Goal: Find specific page/section: Find specific page/section

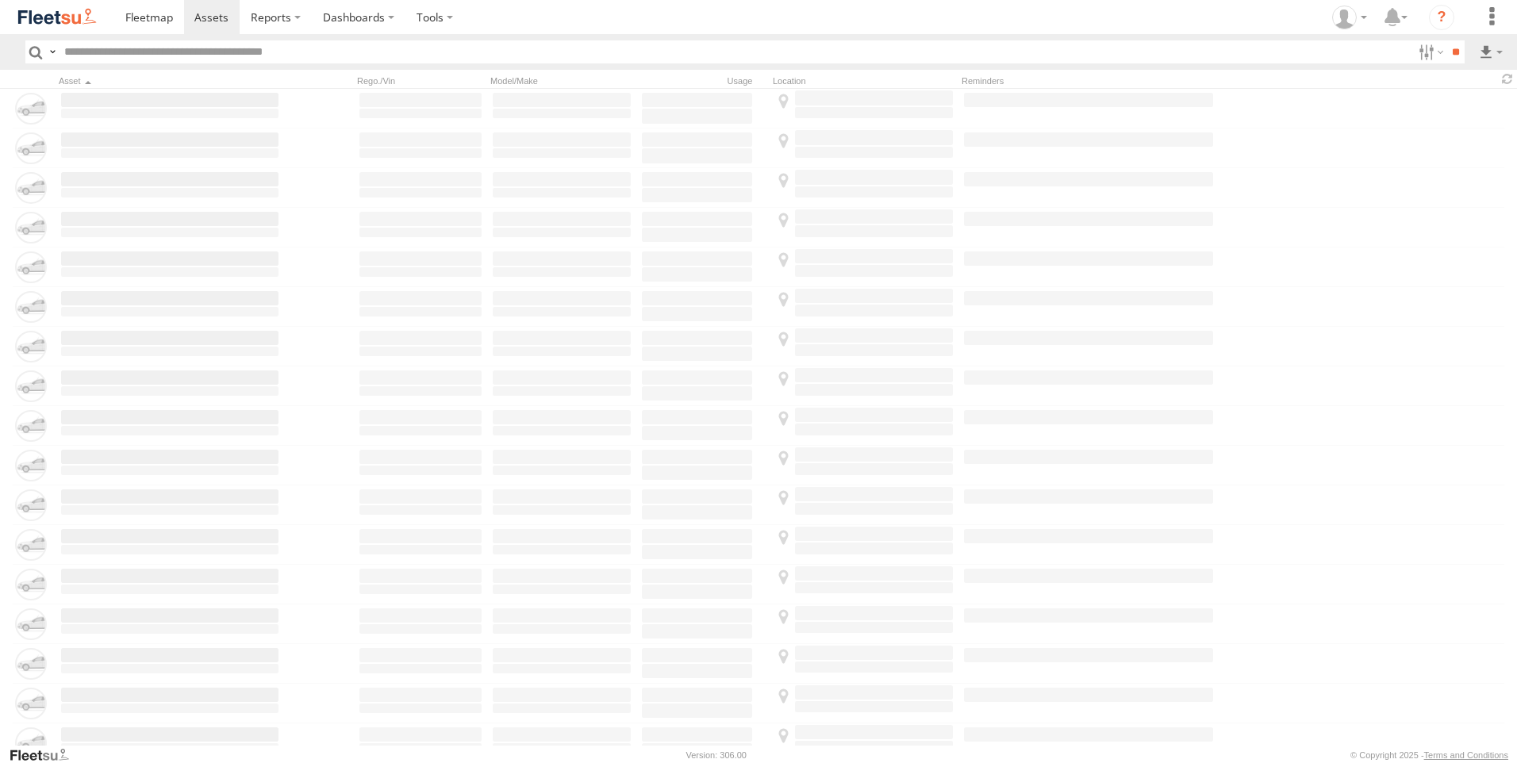
type input "*****"
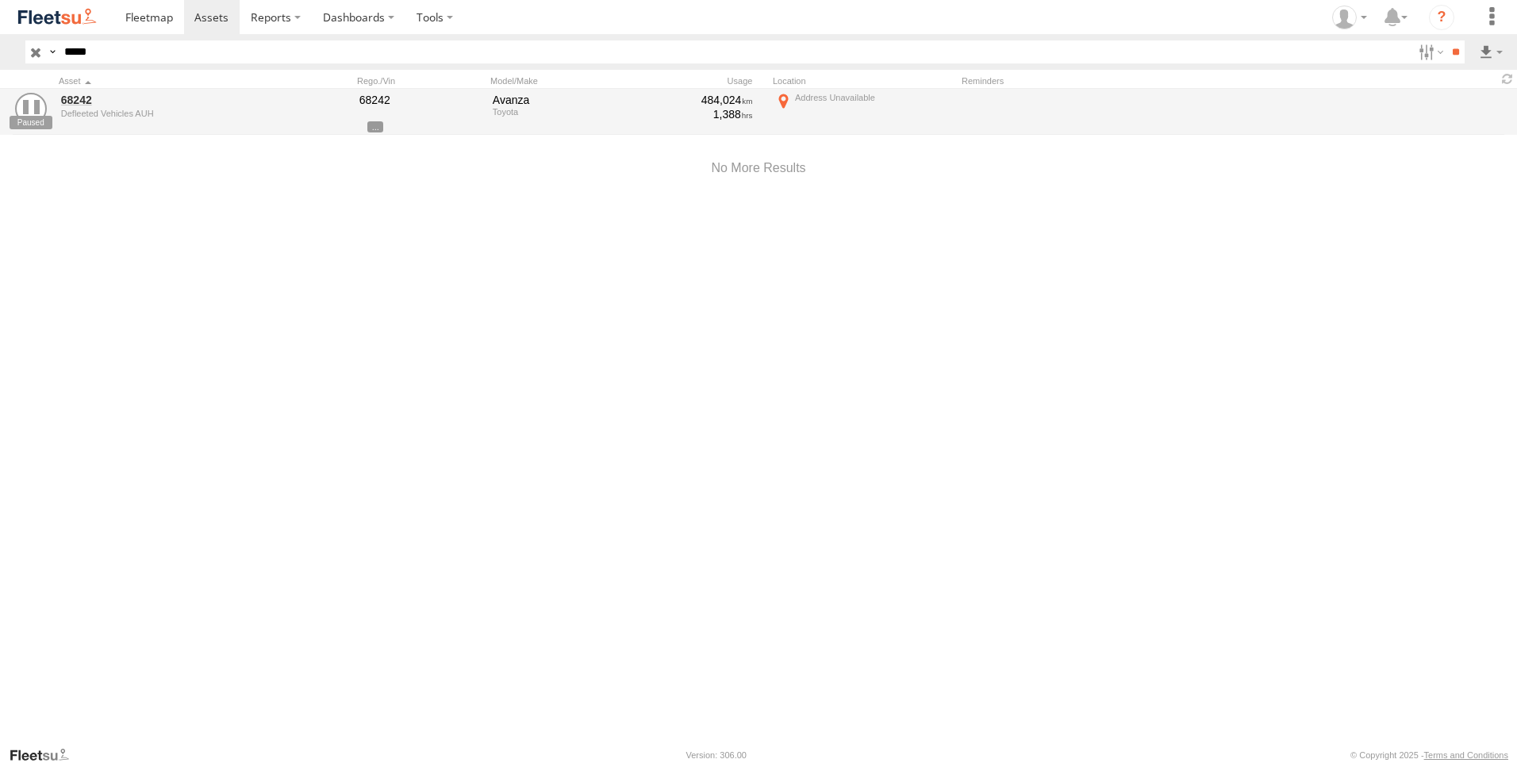
click at [34, 56] on input "button" at bounding box center [35, 51] width 21 height 23
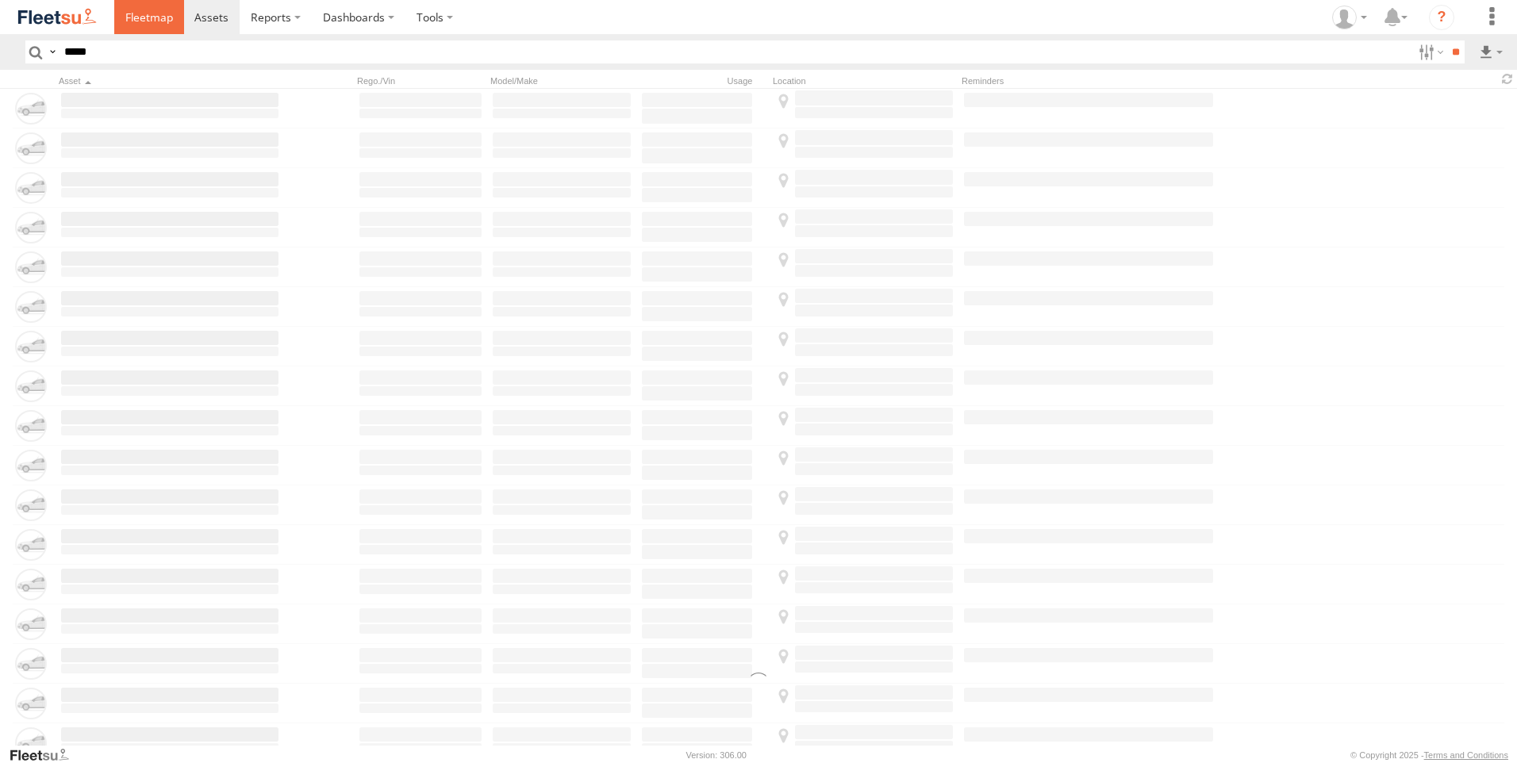
click at [143, 24] on span at bounding box center [149, 17] width 48 height 15
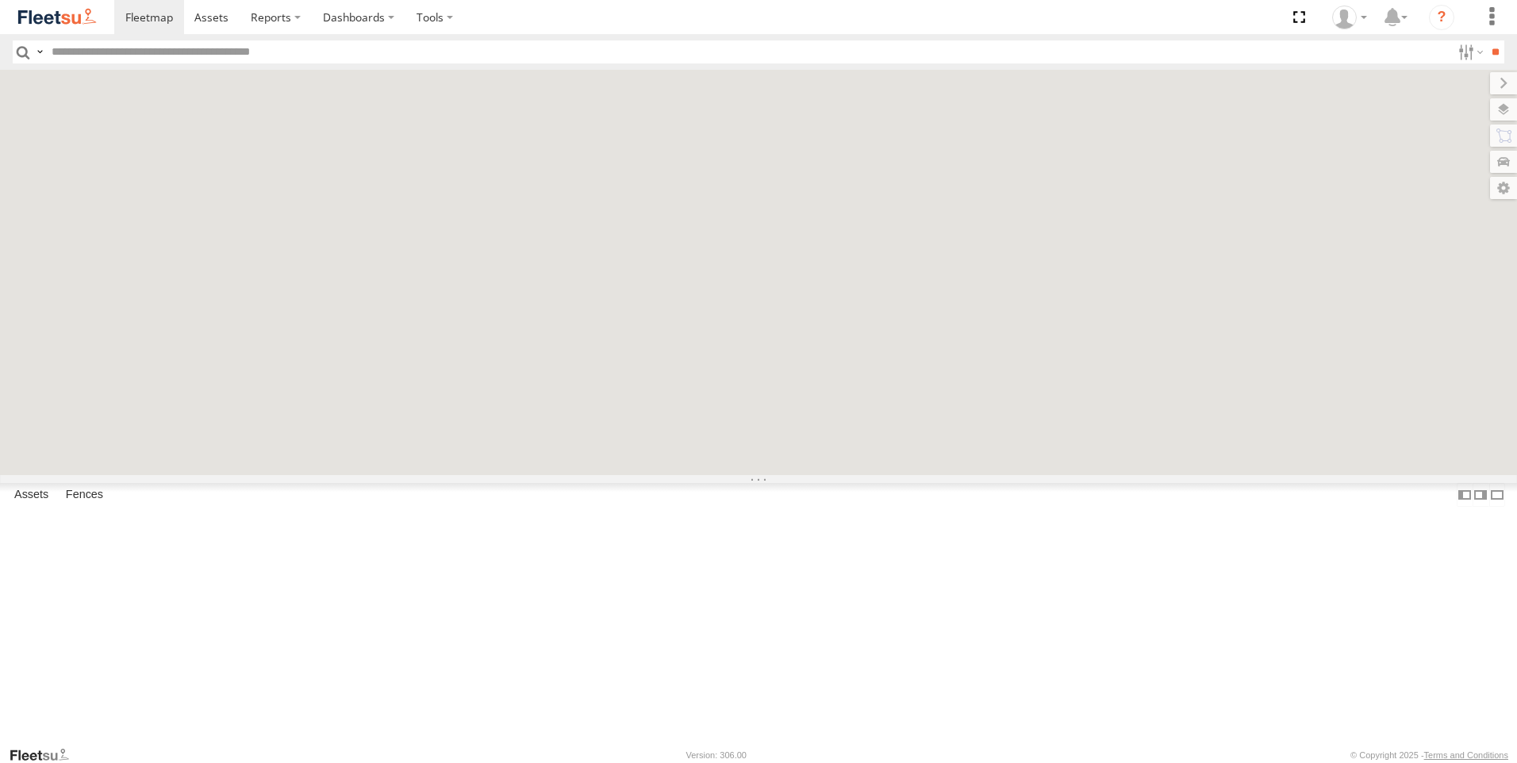
click at [1504, 136] on label at bounding box center [1503, 136] width 27 height 22
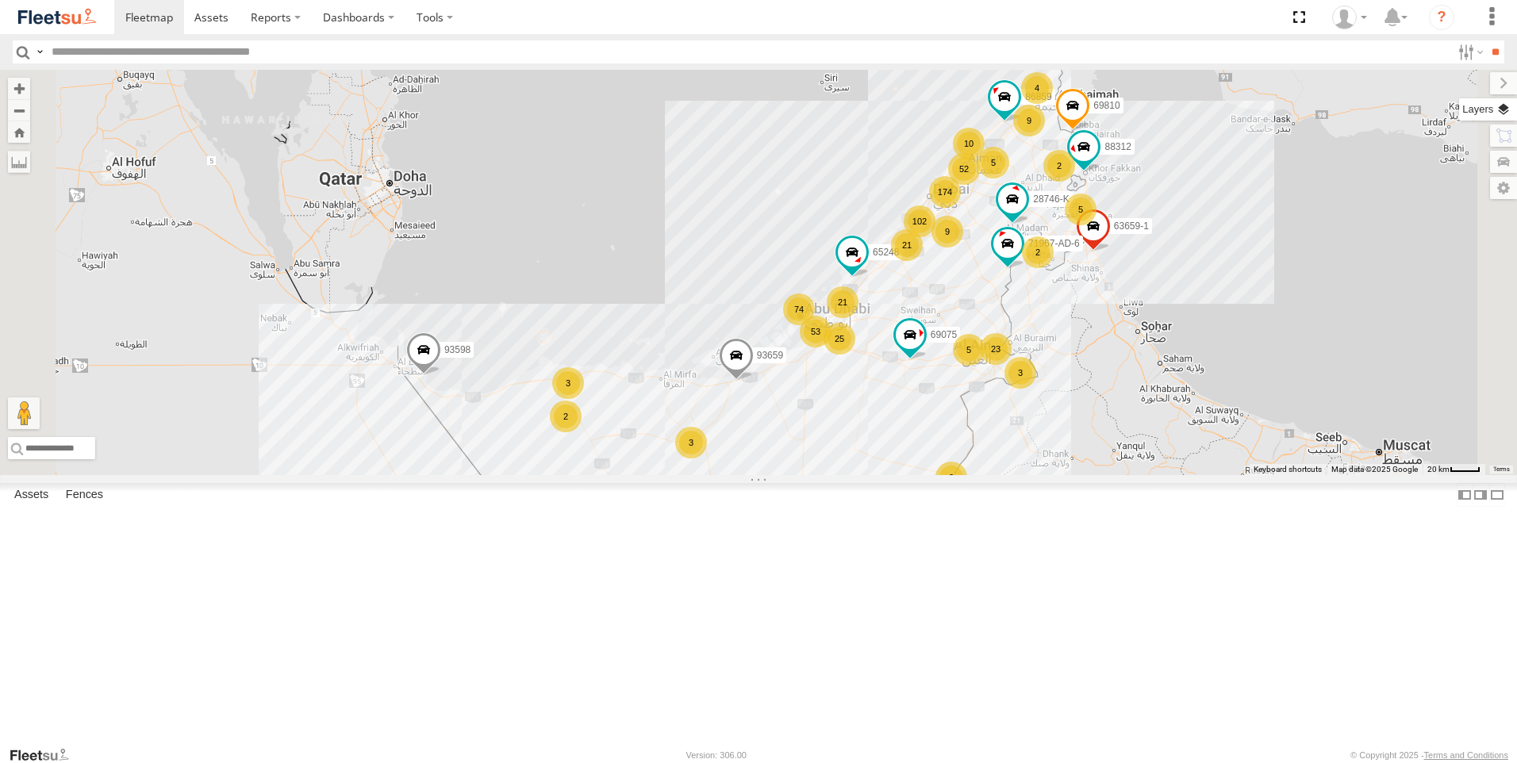
click at [1459, 104] on label at bounding box center [1488, 109] width 58 height 22
click at [0, 0] on label at bounding box center [0, 0] width 0 height 0
click at [0, 0] on span "Fences" at bounding box center [0, 0] width 0 height 0
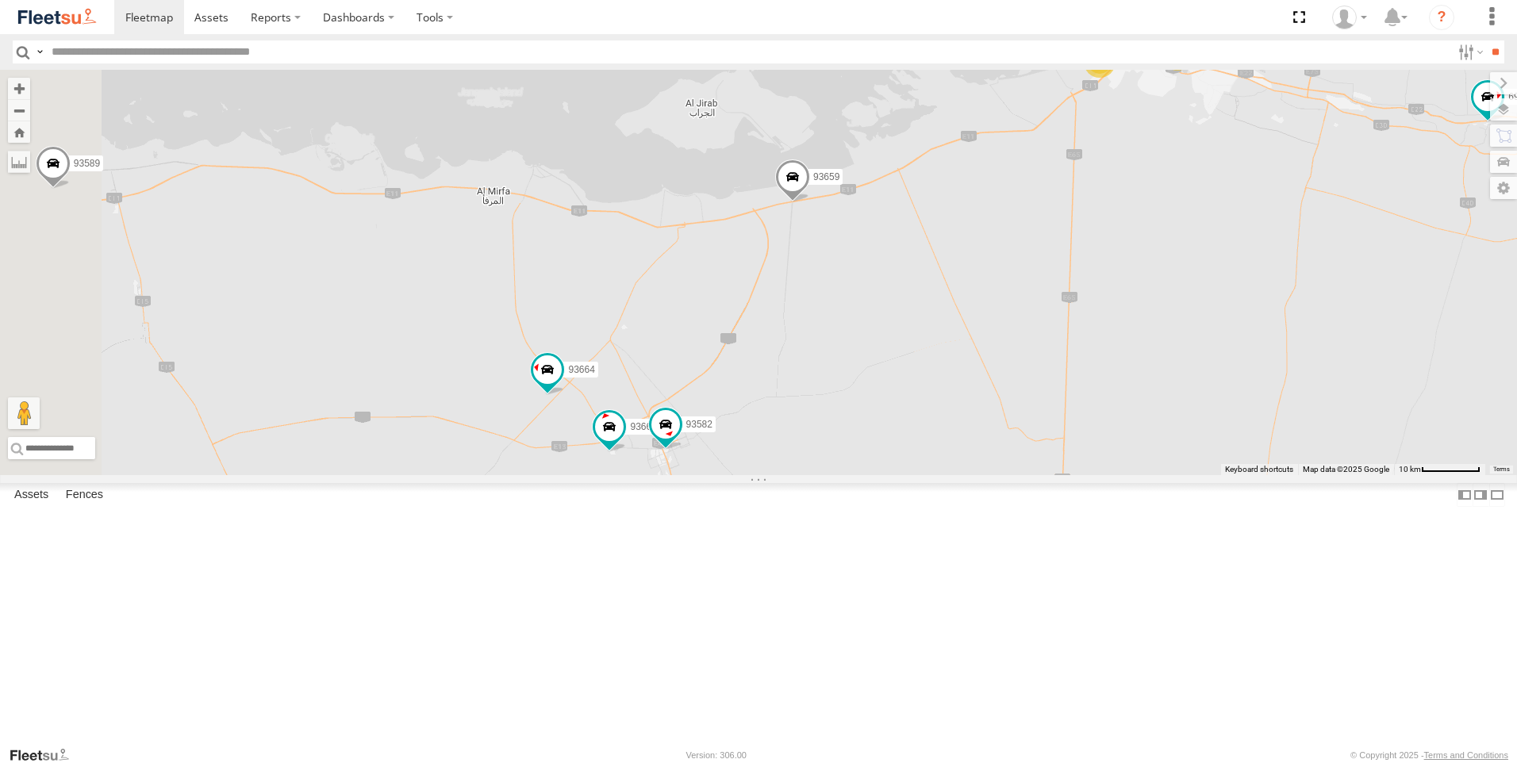
drag, startPoint x: 871, startPoint y: 603, endPoint x: 1007, endPoint y: 475, distance: 186.4
click at [1007, 475] on div "93598 63659-1 71967-AD-6 93659 69810 28746-K 88312 86859 69075 89835 93668 9358…" at bounding box center [758, 272] width 1517 height 405
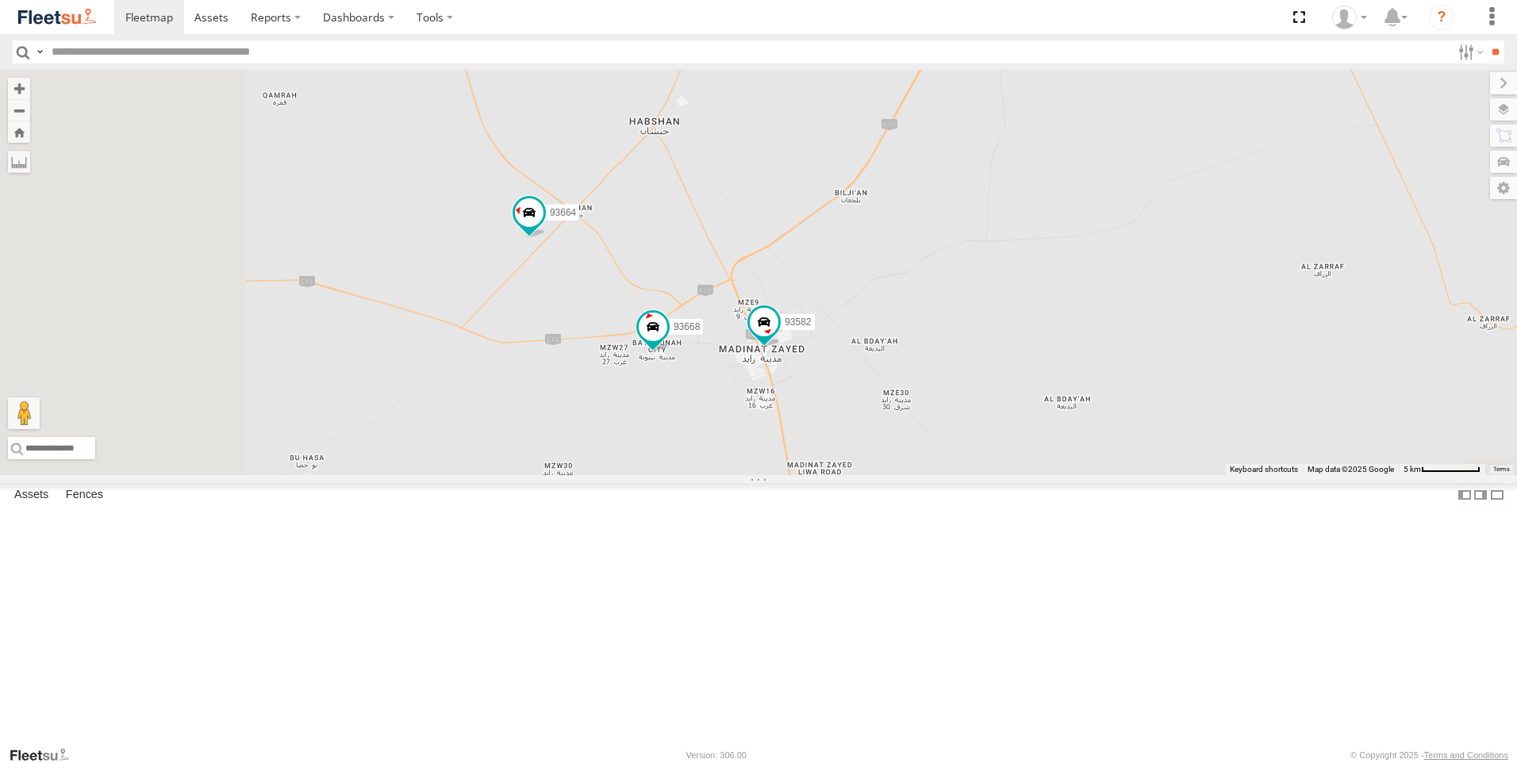
drag, startPoint x: 1014, startPoint y: 386, endPoint x: 1035, endPoint y: 361, distance: 32.1
click at [1035, 361] on div "93598 63659-1 71967-AD-6 93659 69810 28746-K 88312 86859 69075 89835 93668 9358…" at bounding box center [758, 272] width 1517 height 405
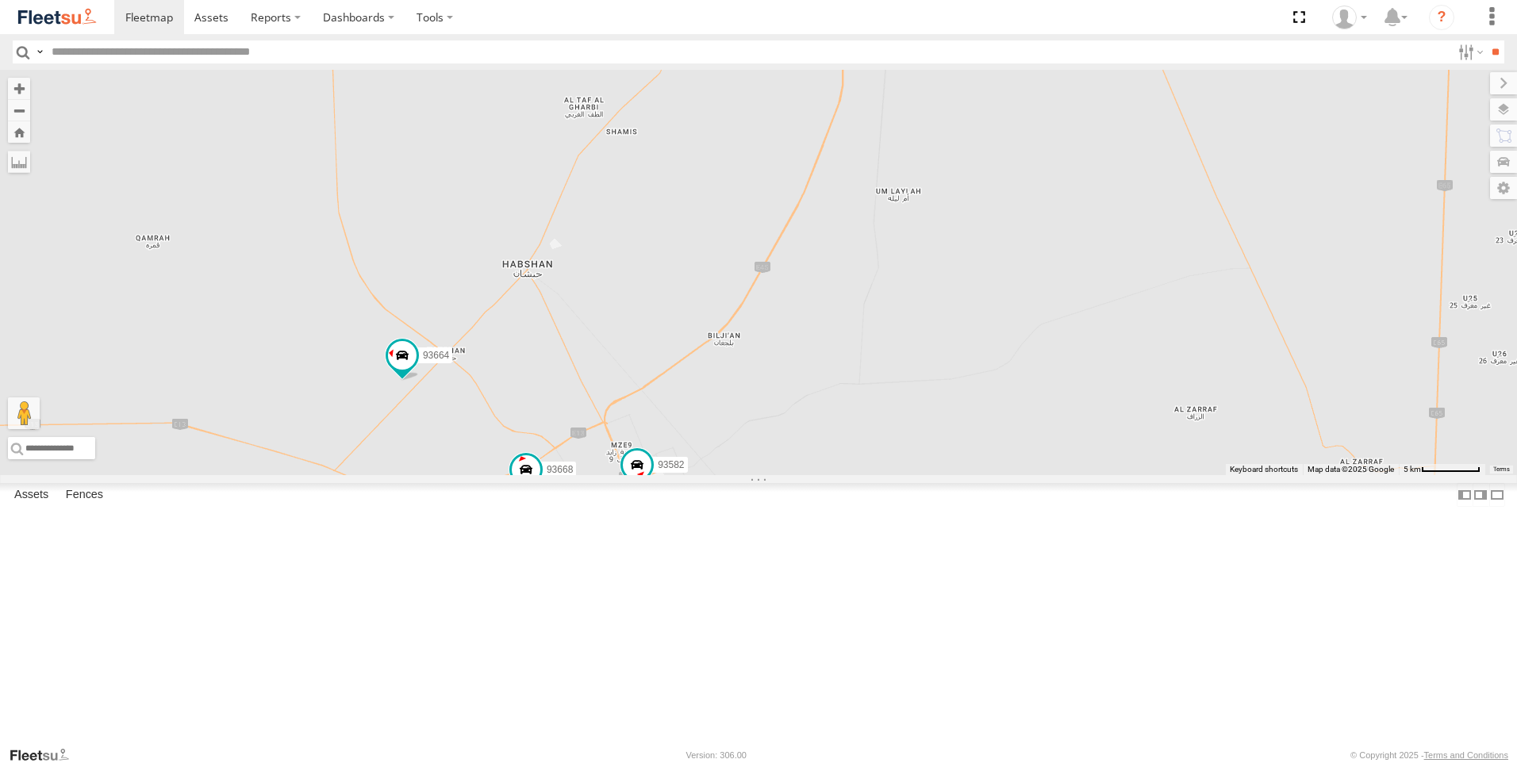
drag, startPoint x: 1096, startPoint y: 352, endPoint x: 959, endPoint y: 505, distance: 205.7
click at [959, 475] on div "93598 63659-1 71967-AD-6 93659 69810 28746-K 88312 86859 69075 89835 93668 9358…" at bounding box center [758, 272] width 1517 height 405
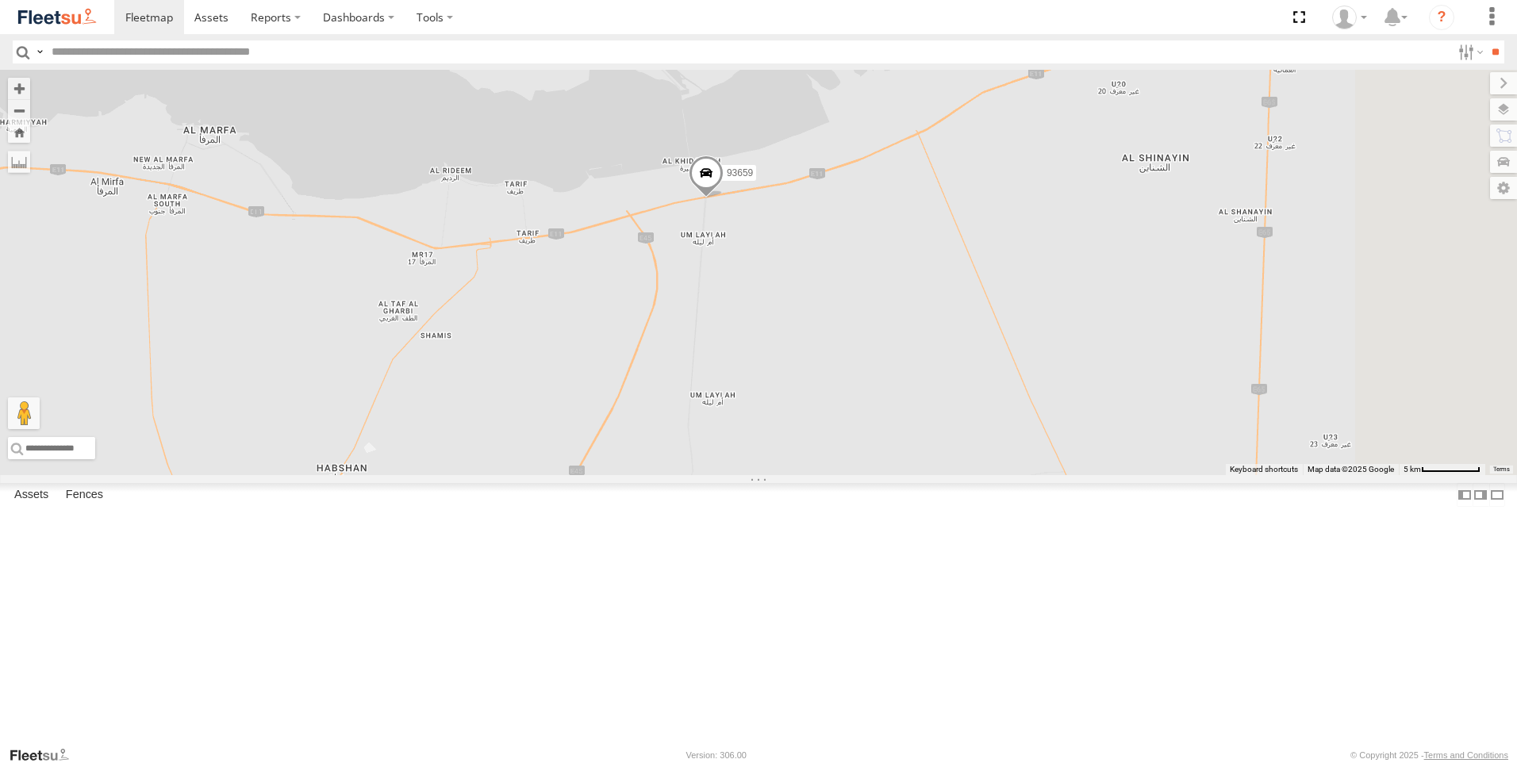
drag, startPoint x: 963, startPoint y: 398, endPoint x: 793, endPoint y: 566, distance: 238.5
click at [793, 475] on div "93598 63659-1 71967-AD-6 93659 69810 28746-K 88312 86859 69075 89835 93668 9358…" at bounding box center [758, 272] width 1517 height 405
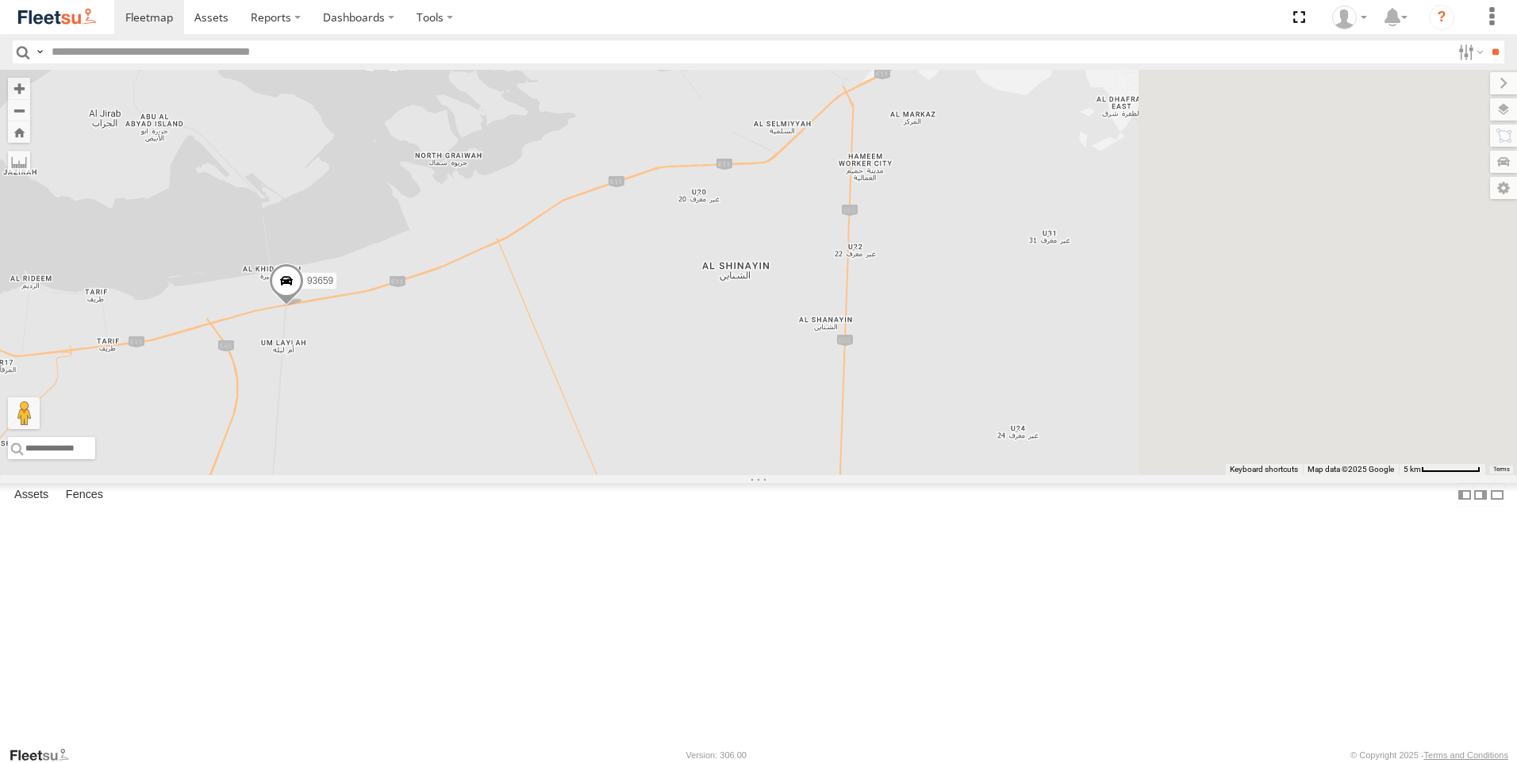
drag, startPoint x: 1034, startPoint y: 373, endPoint x: 636, endPoint y: 474, distance: 410.9
click at [636, 474] on div "93598 63659-1 71967-AD-6 93659 69810 28746-K 88312 86859 69075 89835 93668 9358…" at bounding box center [758, 272] width 1517 height 405
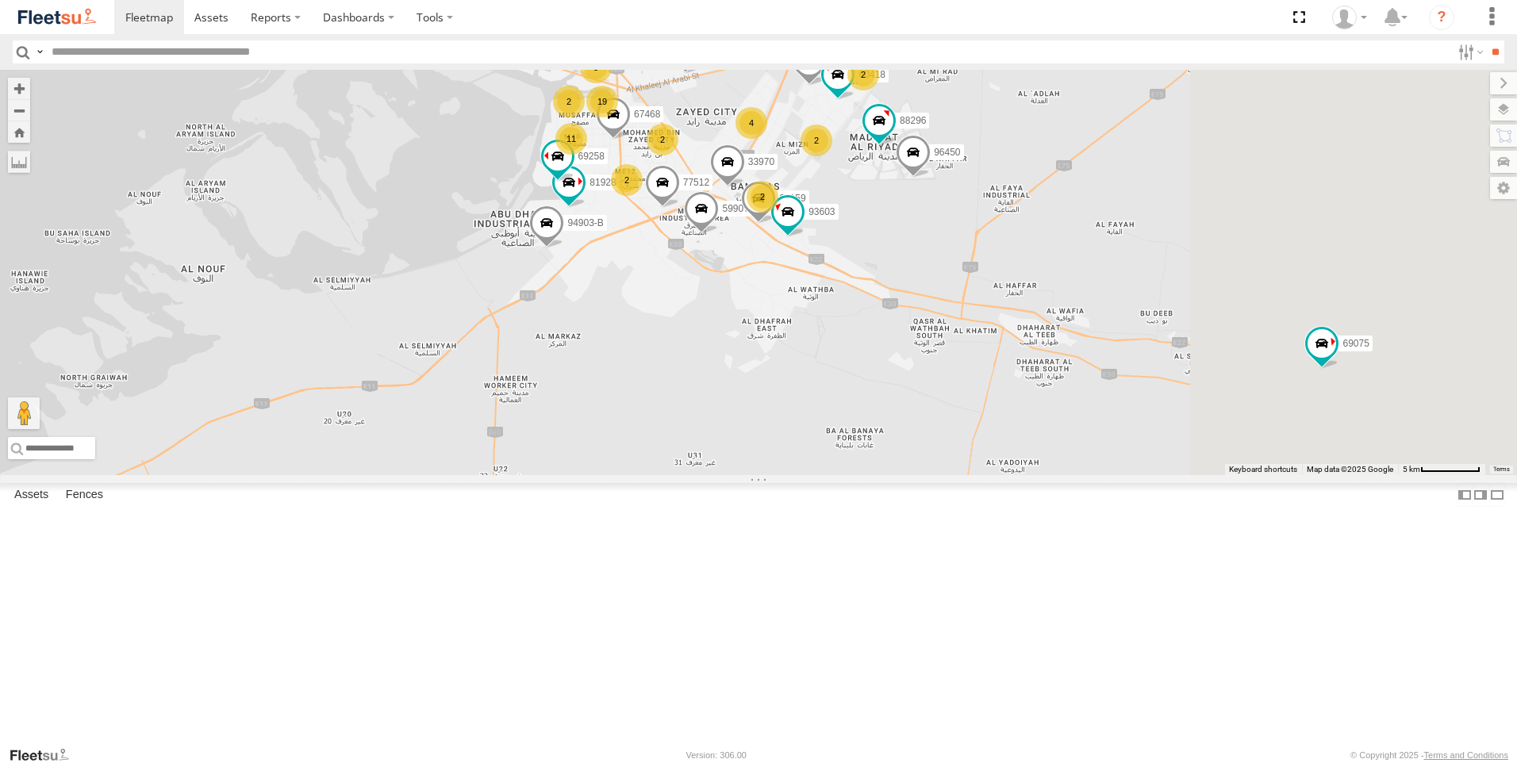
drag, startPoint x: 1009, startPoint y: 348, endPoint x: 870, endPoint y: 503, distance: 208.0
click at [870, 475] on div "93598 63659-1 71967-AD-6 93659 69810 28746-K 88312 86859 69075 89835 93668 9358…" at bounding box center [758, 272] width 1517 height 405
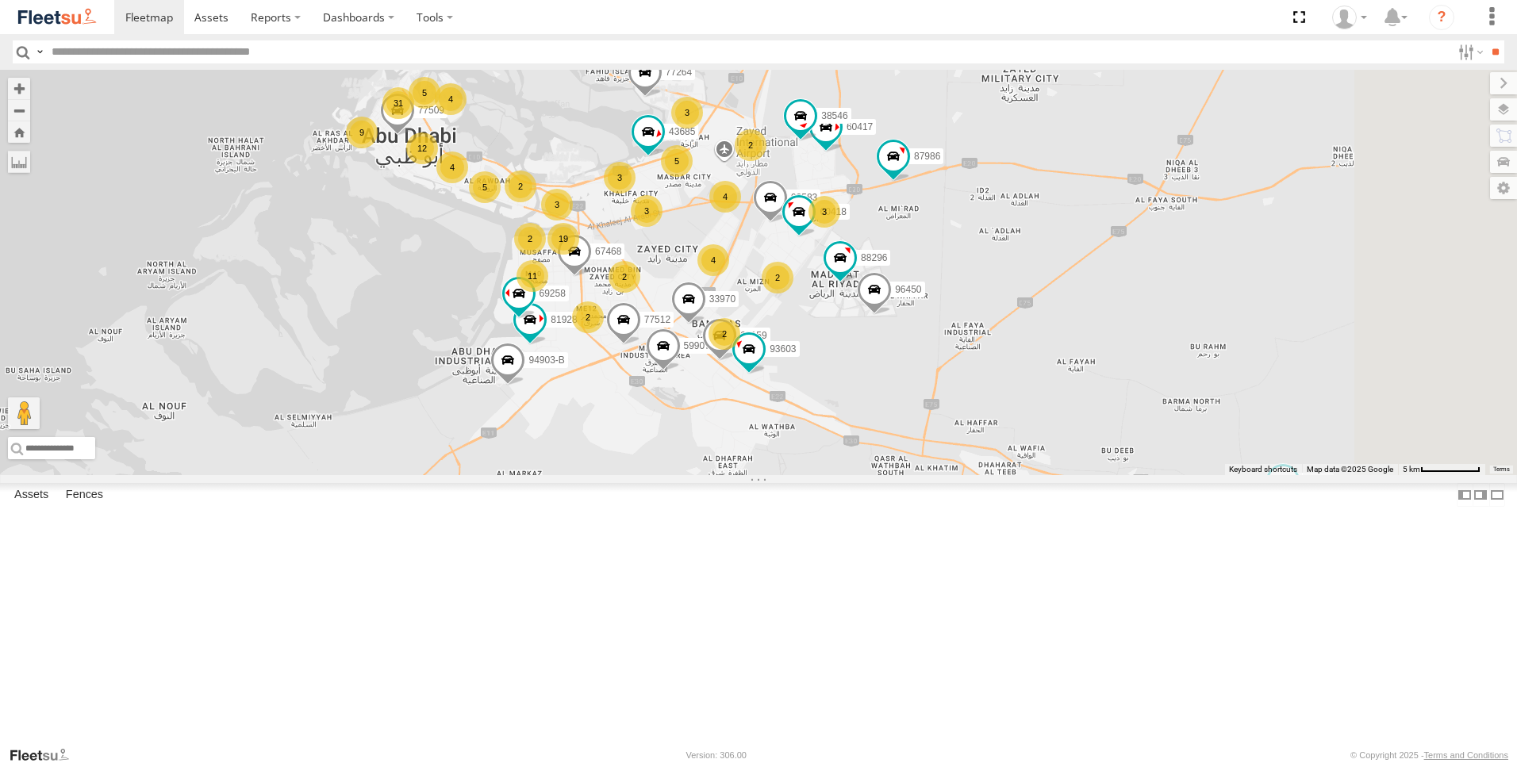
drag, startPoint x: 954, startPoint y: 350, endPoint x: 915, endPoint y: 491, distance: 146.5
click at [740, 350] on div "2" at bounding box center [725, 334] width 32 height 32
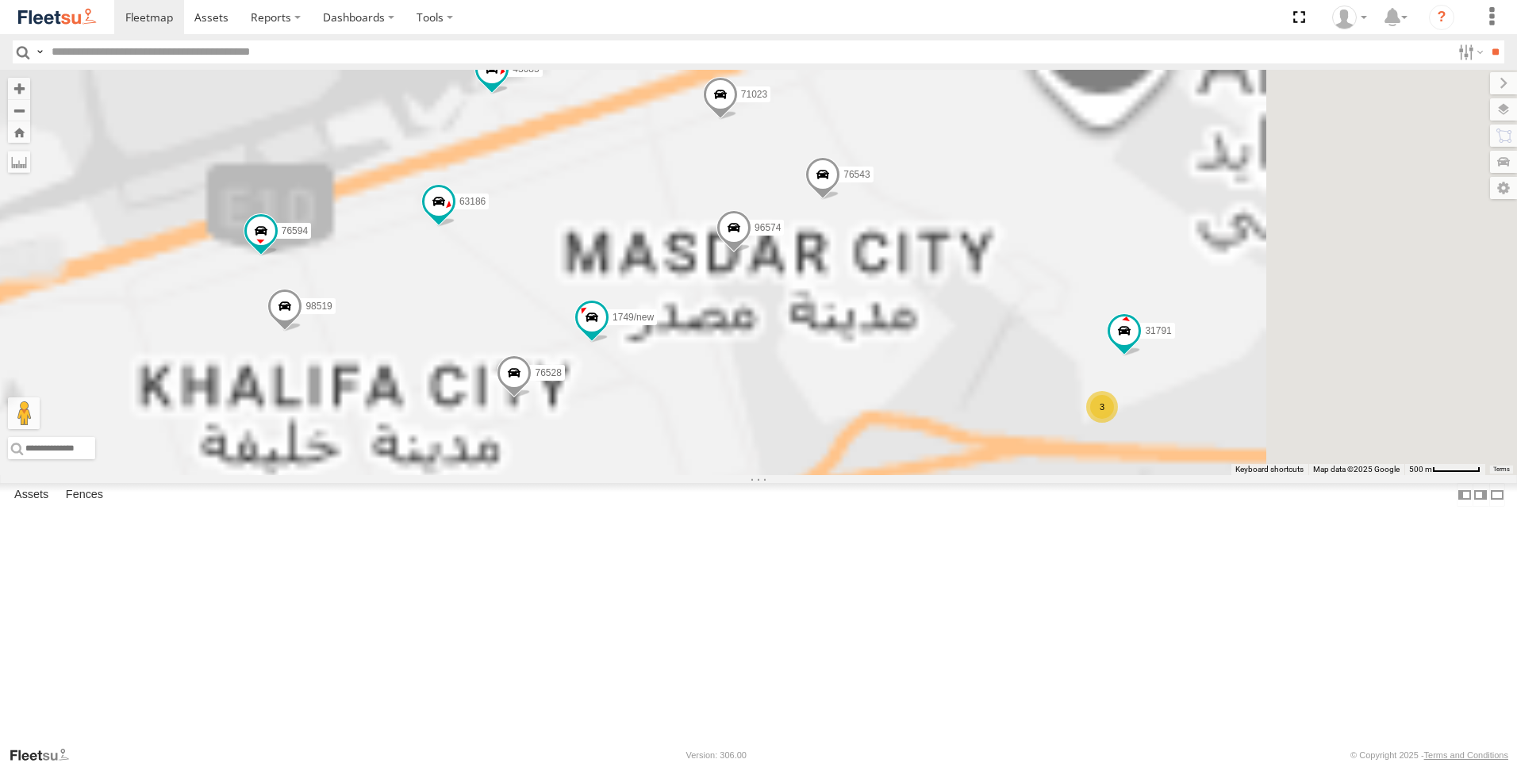
drag, startPoint x: 989, startPoint y: 278, endPoint x: 882, endPoint y: 468, distance: 218.1
click at [882, 468] on div "93598 63659-1 71967-AD-6 93659 69810 28746-K 88312 86859 69075 89835 93668 9358…" at bounding box center [758, 272] width 1517 height 405
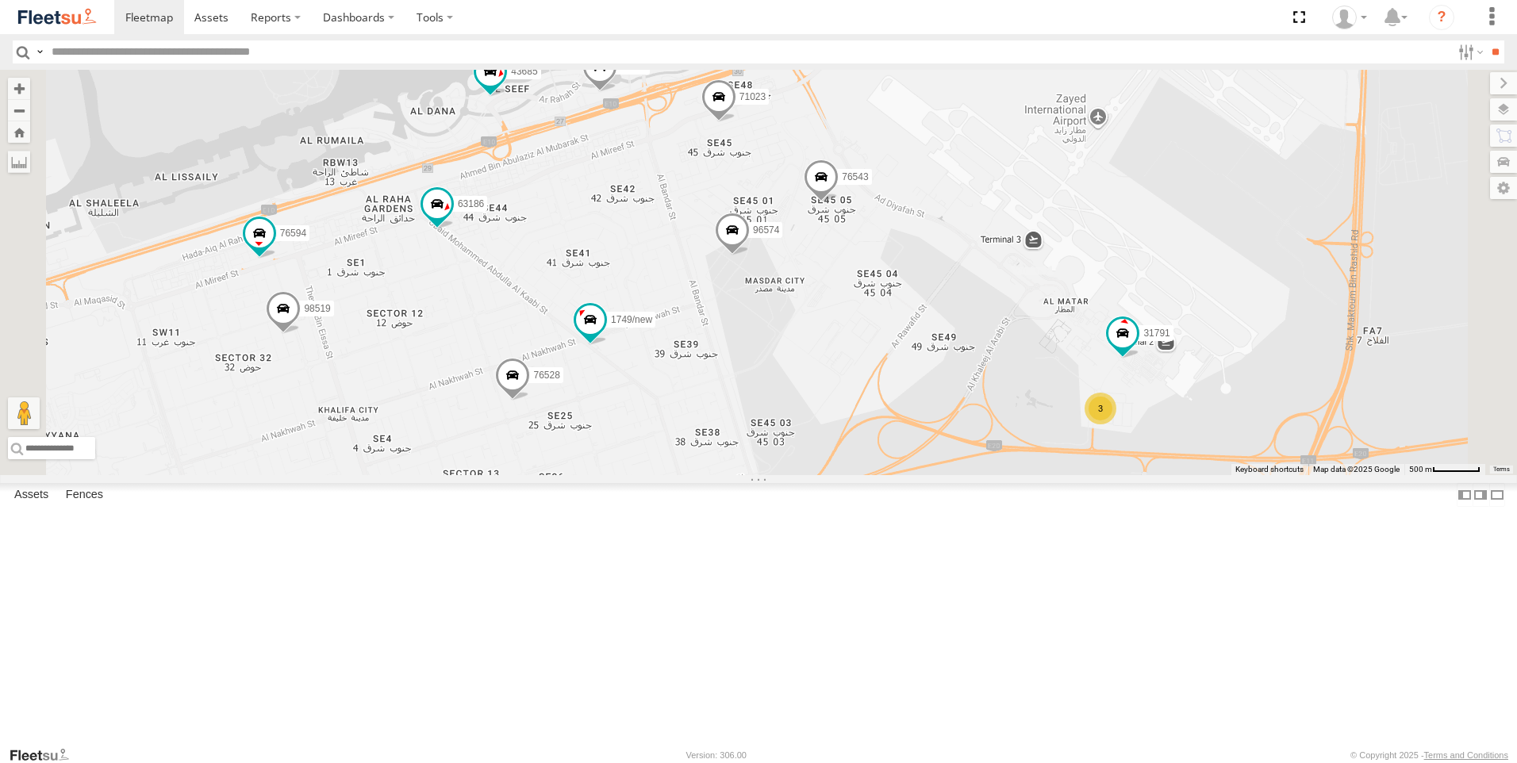
click at [750, 256] on span at bounding box center [732, 234] width 35 height 43
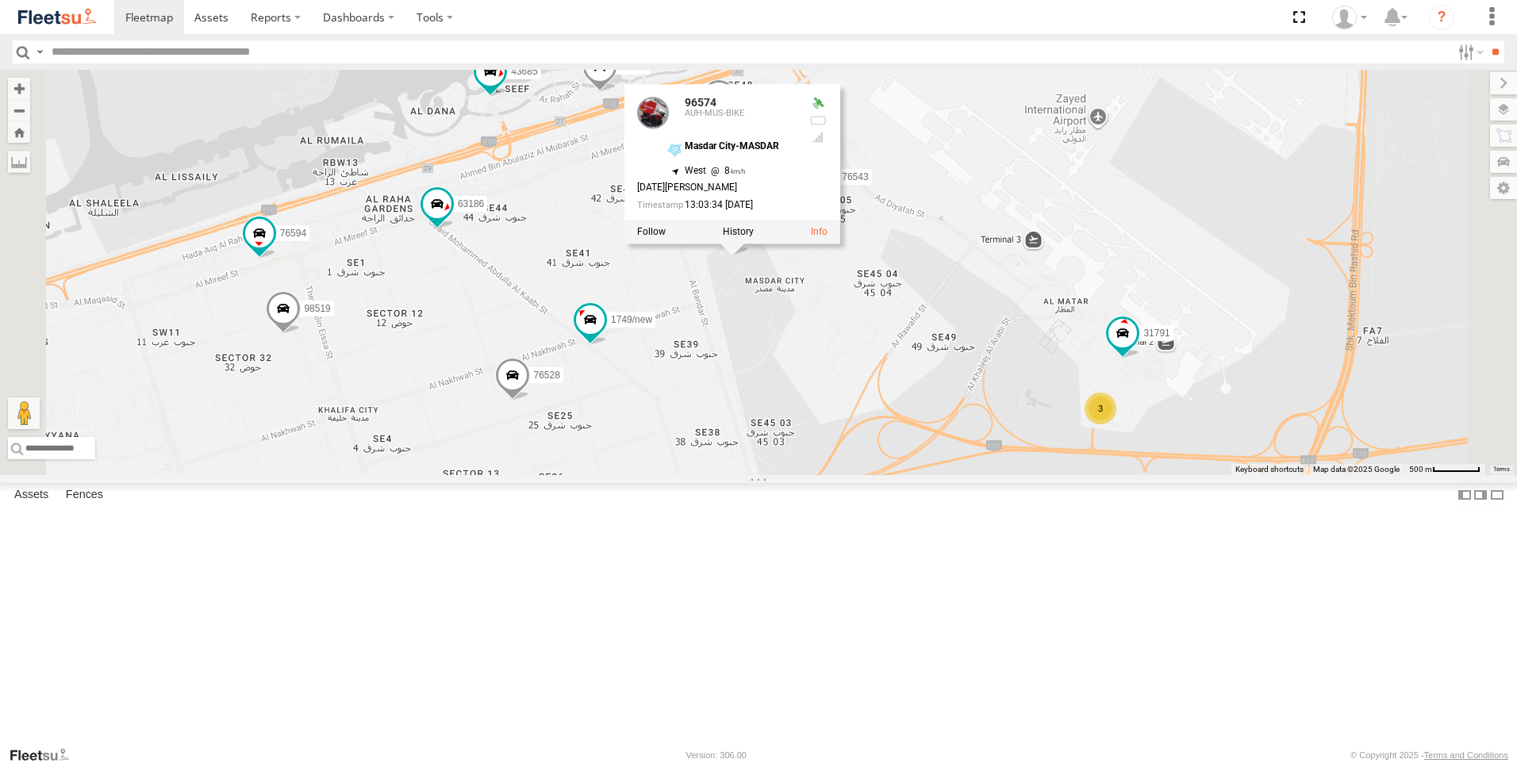
click at [943, 475] on div "93598 63659-1 71967-AD-6 93659 69810 28746-K 88312 86859 69075 89835 93668 9358…" at bounding box center [758, 272] width 1517 height 405
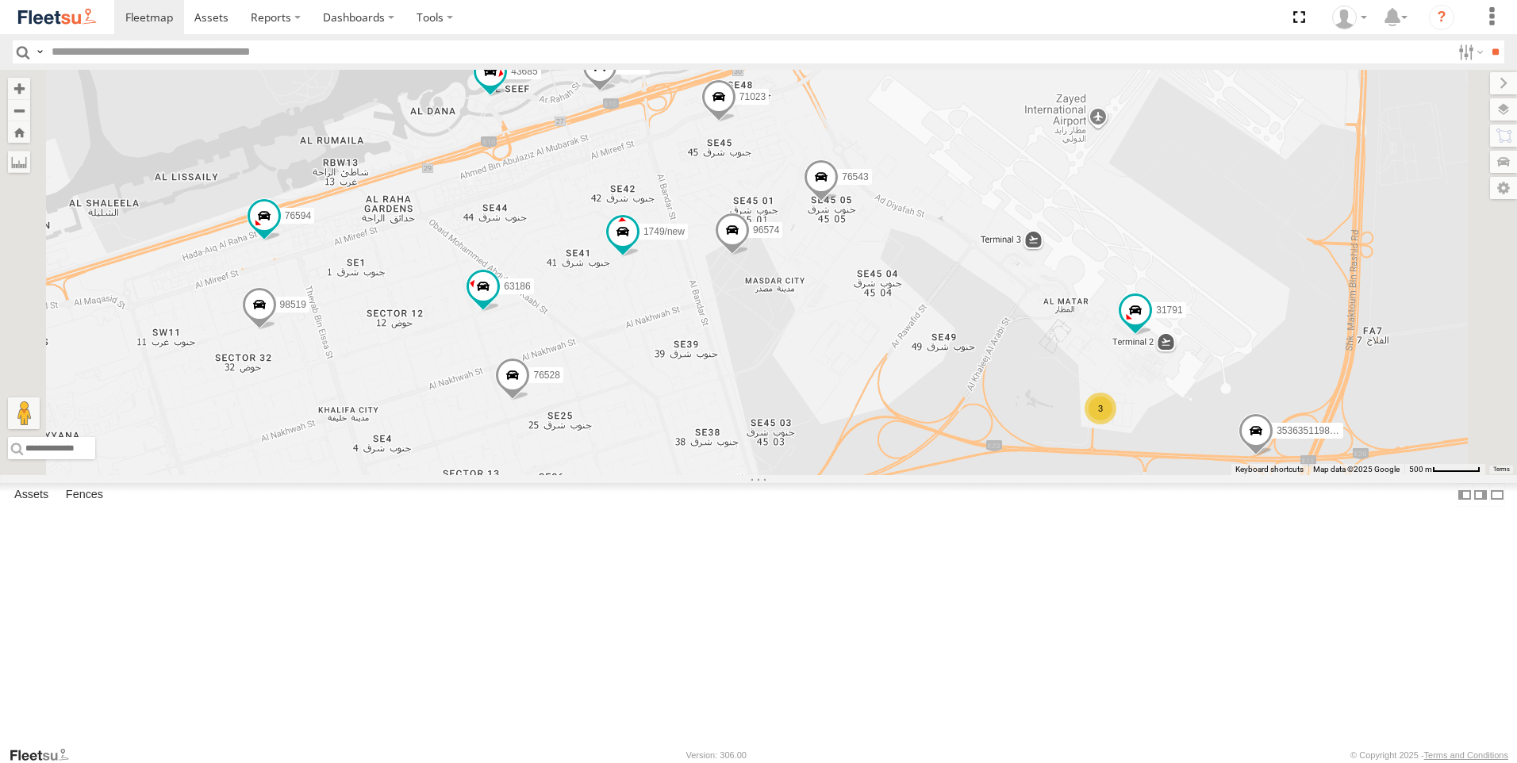
drag, startPoint x: 732, startPoint y: 424, endPoint x: 758, endPoint y: 489, distance: 70.1
click at [928, 470] on div "93598 63659-1 71967-AD-6 93659 69810 28746-K 88312 86859 69075 89835 93668 9358…" at bounding box center [758, 272] width 1517 height 405
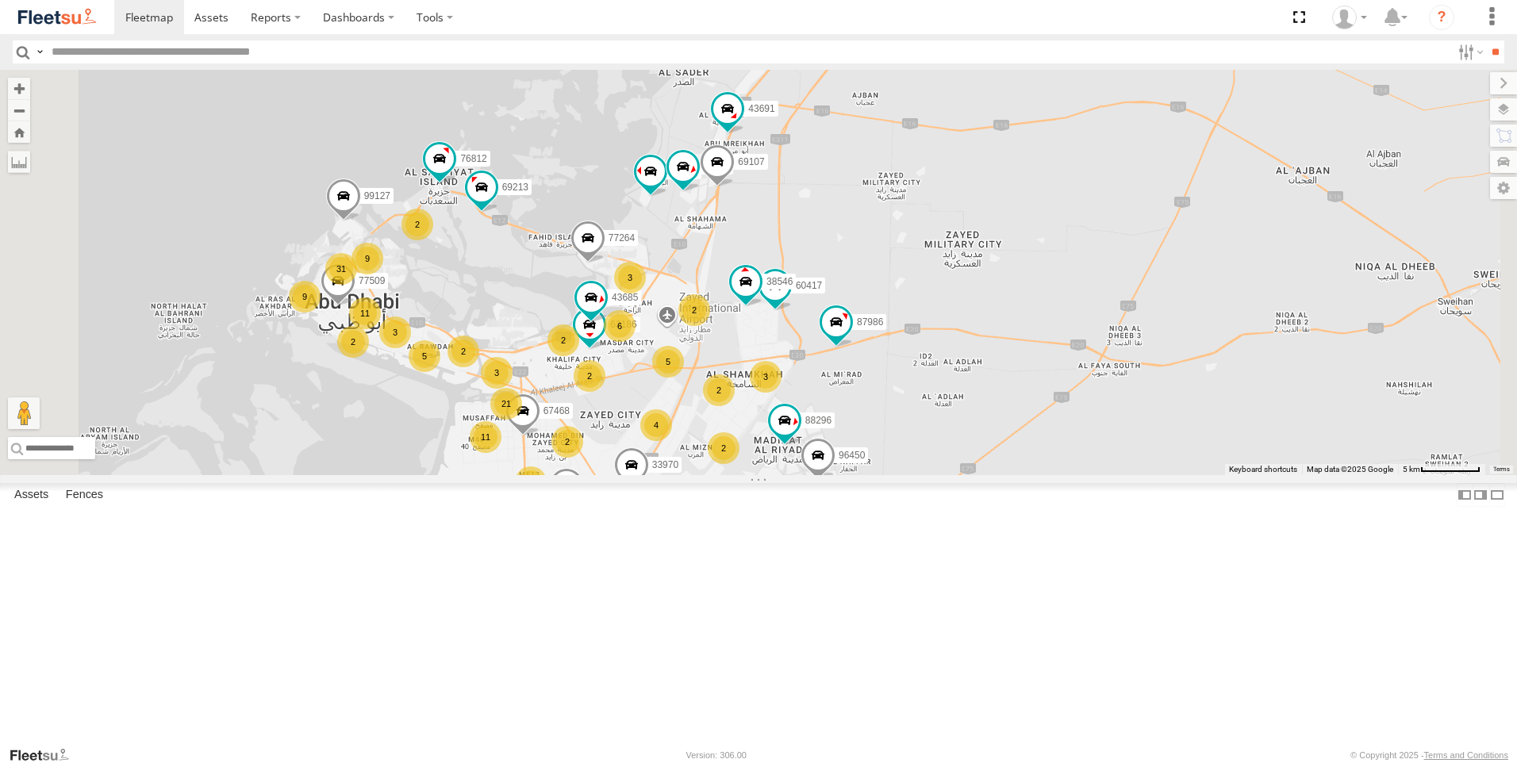
drag, startPoint x: 694, startPoint y: 551, endPoint x: 942, endPoint y: 479, distance: 257.9
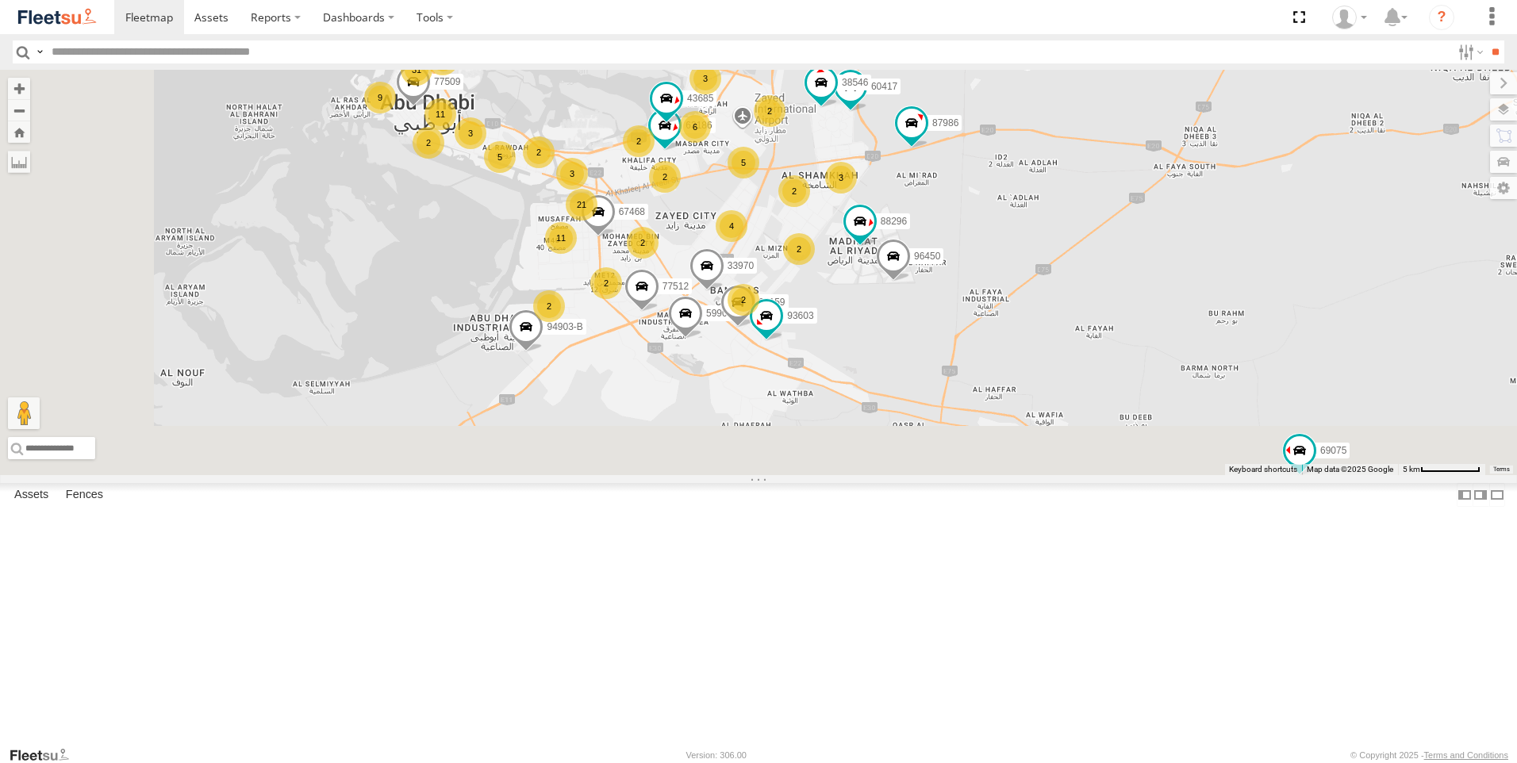
drag, startPoint x: 729, startPoint y: 628, endPoint x: 803, endPoint y: 421, distance: 219.9
click at [622, 299] on div "2" at bounding box center [606, 283] width 32 height 32
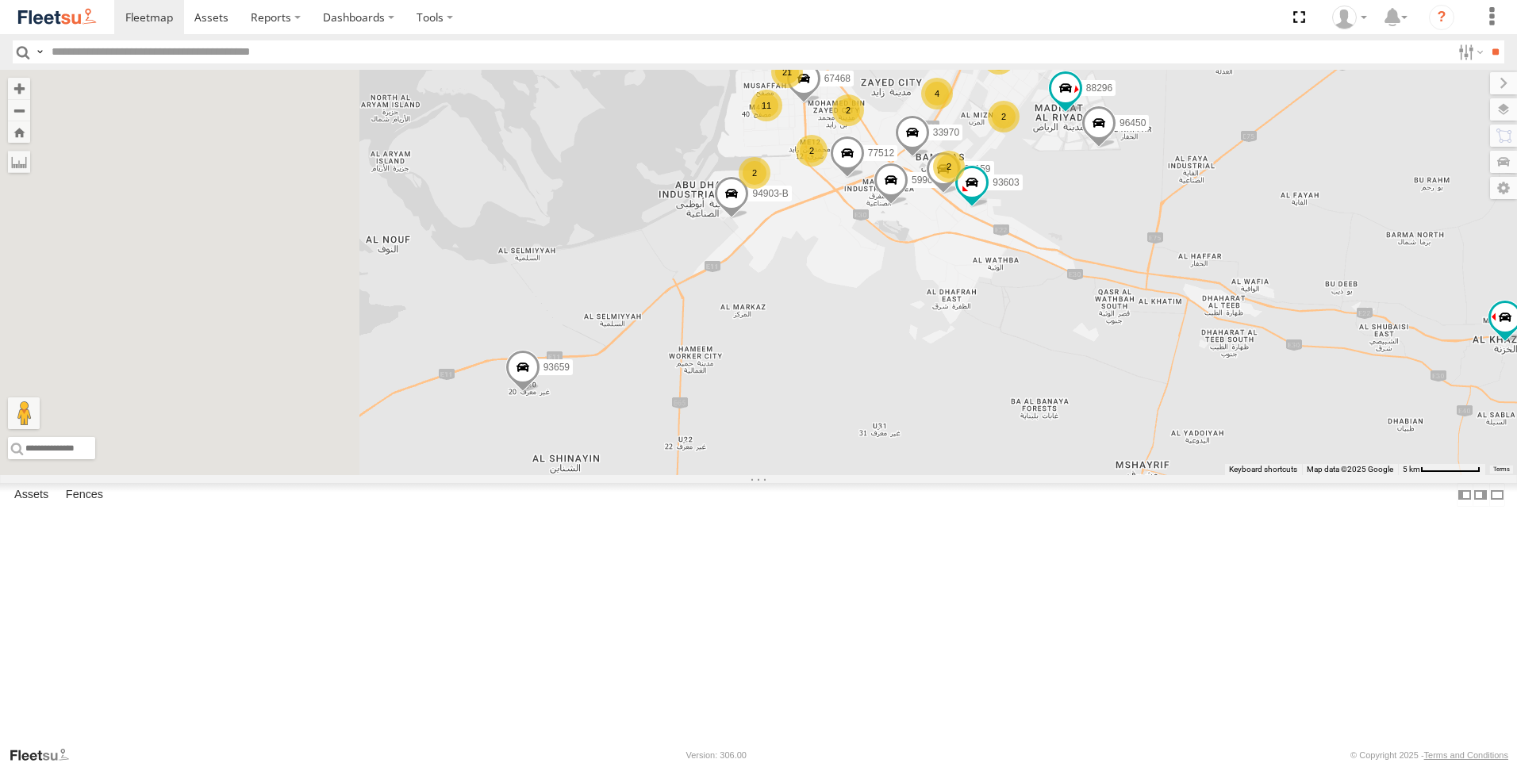
drag, startPoint x: 642, startPoint y: 643, endPoint x: 849, endPoint y: 507, distance: 247.6
click at [849, 475] on div "93598 63659-1 71967-AD-6 93659 69810 28746-K 88312 86859 69075 89835 93668 9358…" at bounding box center [758, 272] width 1517 height 405
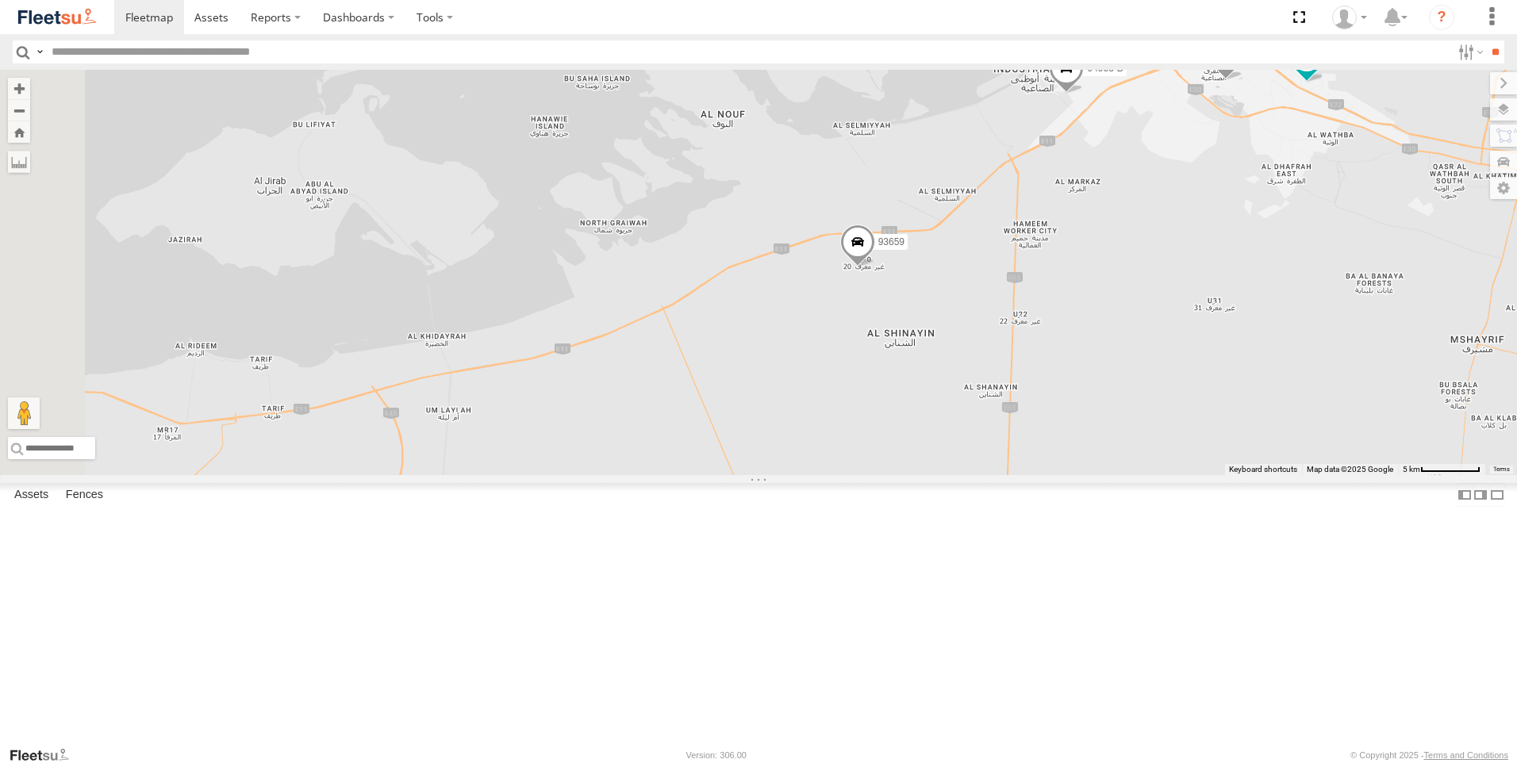
drag, startPoint x: 657, startPoint y: 628, endPoint x: 1003, endPoint y: 498, distance: 369.6
click at [1003, 475] on div "93598 63659-1 71967-AD-6 93659 69810 28746-K 88312 86859 69075 89835 93668 9358…" at bounding box center [758, 272] width 1517 height 405
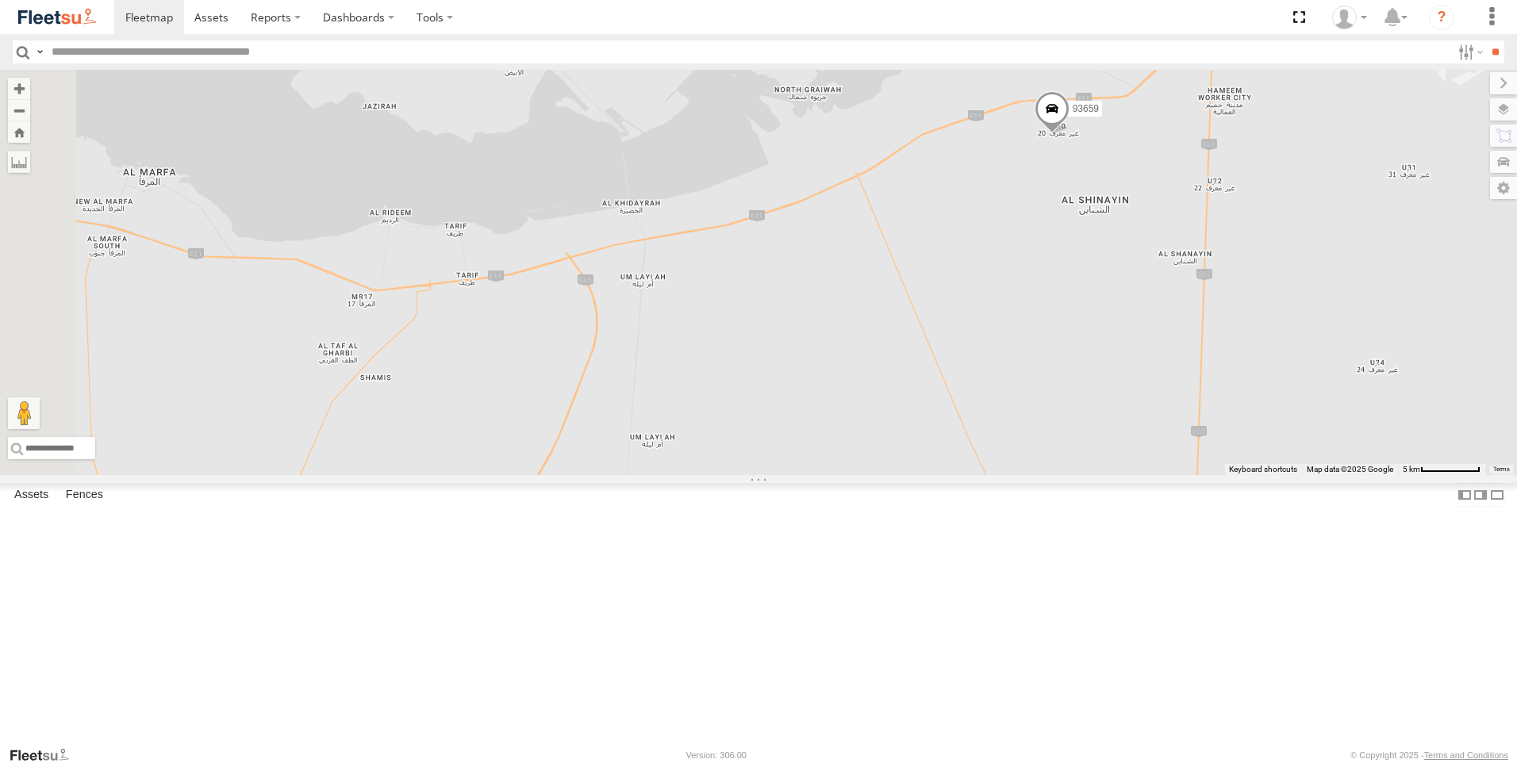
drag, startPoint x: 943, startPoint y: 507, endPoint x: 942, endPoint y: 454, distance: 53.2
click at [950, 461] on div "93598 63659-1 71967-AD-6 93659 69810 28746-K 88312 86859 69075 89835 93668 9358…" at bounding box center [758, 272] width 1517 height 405
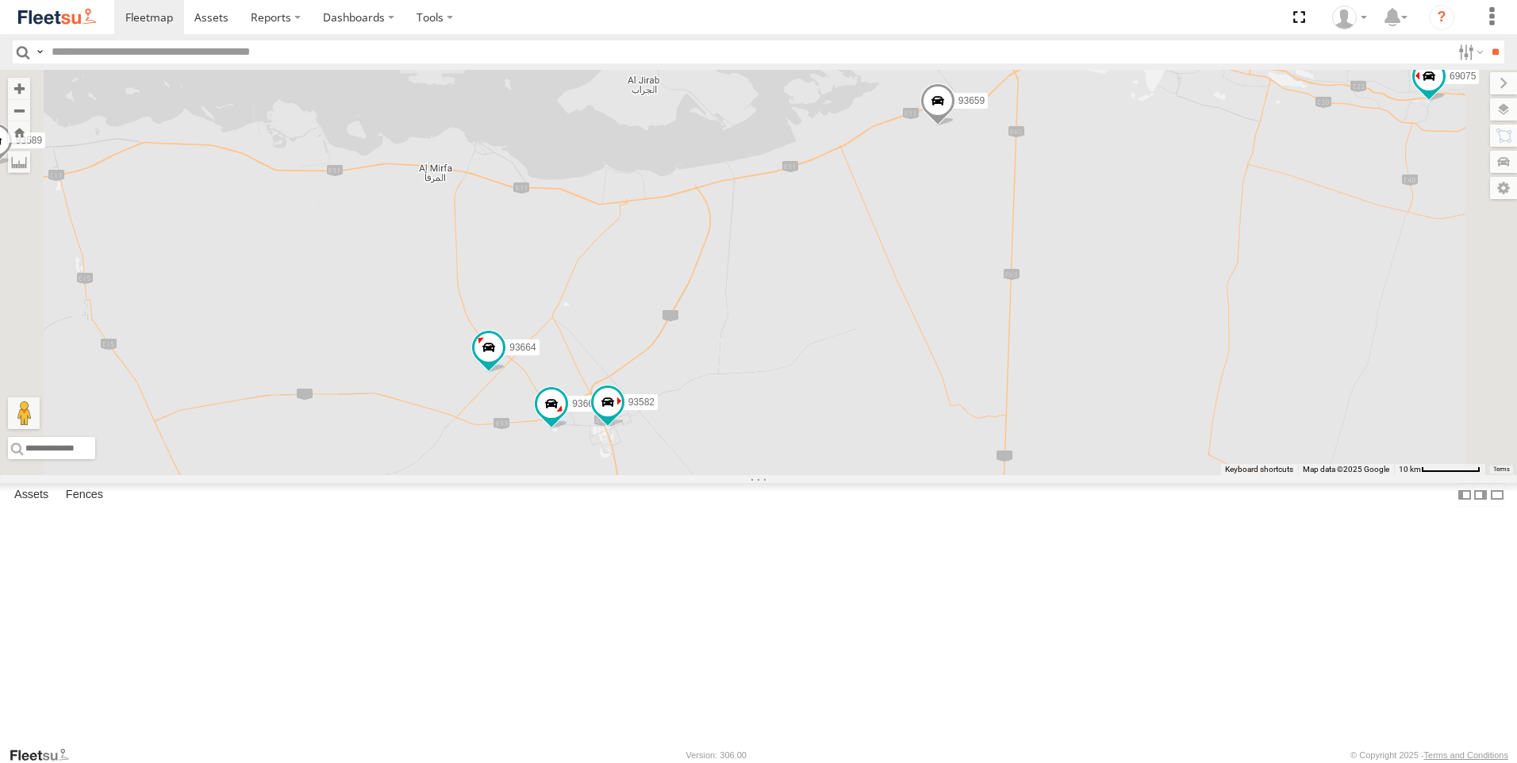
drag, startPoint x: 814, startPoint y: 558, endPoint x: 857, endPoint y: 454, distance: 112.4
click at [857, 454] on div "93598 63659-1 71967-AD-6 93659 69810 28746-K 88312 86859 69075 89835 93668 9358…" at bounding box center [758, 272] width 1517 height 405
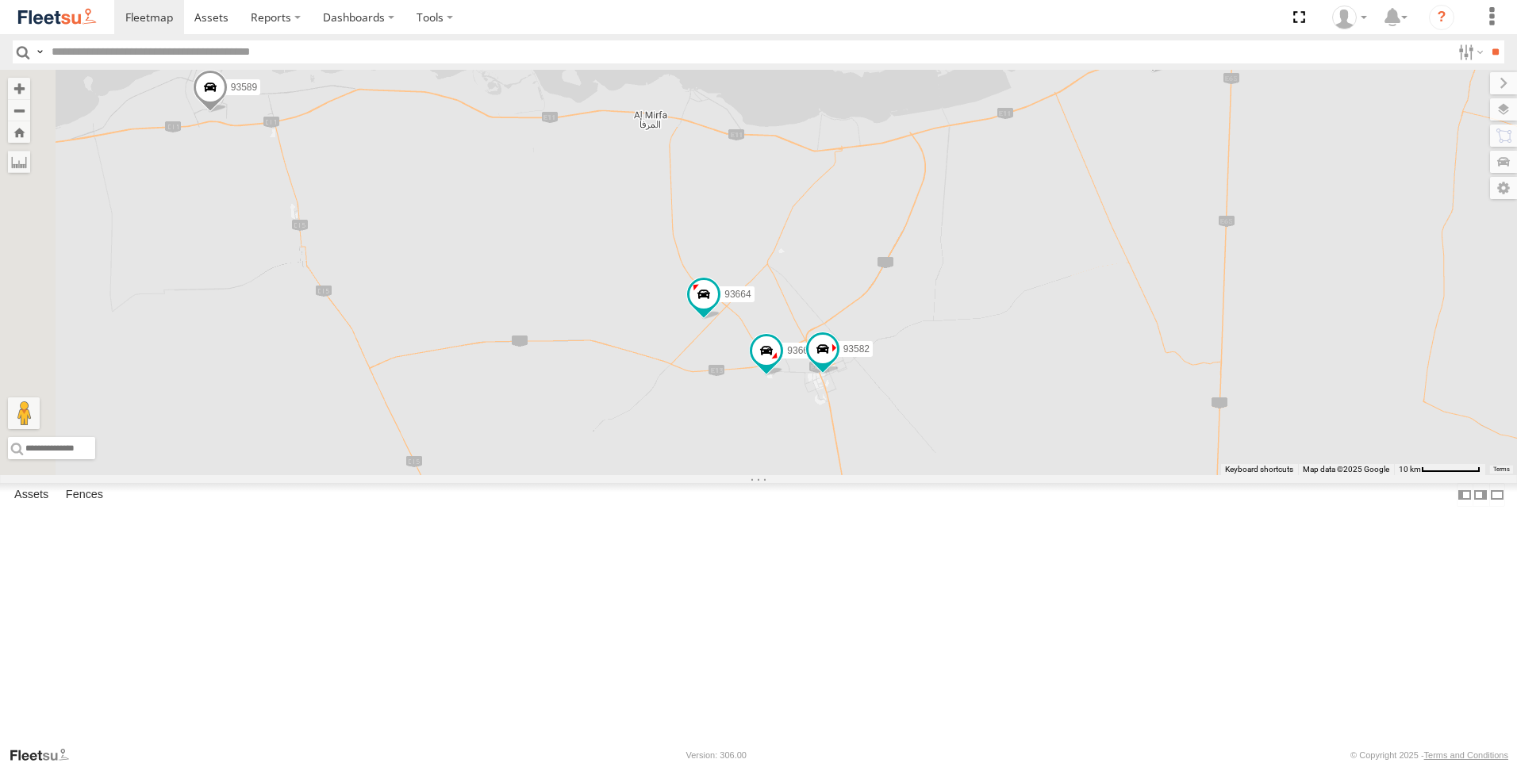
drag, startPoint x: 613, startPoint y: 596, endPoint x: 846, endPoint y: 540, distance: 239.2
click at [846, 475] on div "93598 63659-1 71967-AD-6 93659 69810 28746-K 88312 86859 69075 89835 93668 9358…" at bounding box center [758, 272] width 1517 height 405
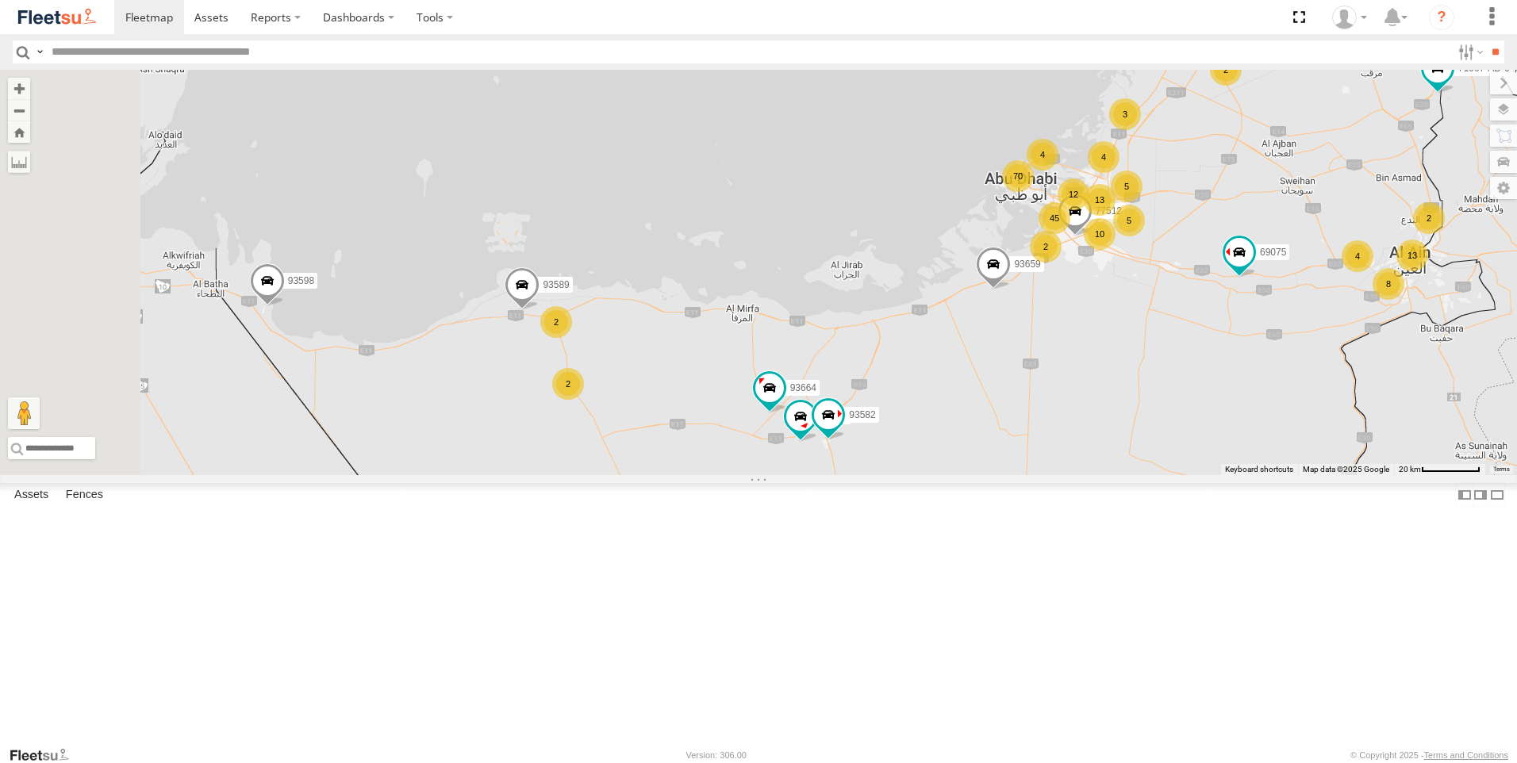
drag, startPoint x: 779, startPoint y: 483, endPoint x: 879, endPoint y: 540, distance: 115.2
click at [879, 475] on div "93598 63659-1 71967-AD-6 93659 69810 28746-K 88312 86859 69075 89835 93668 9358…" at bounding box center [758, 272] width 1517 height 405
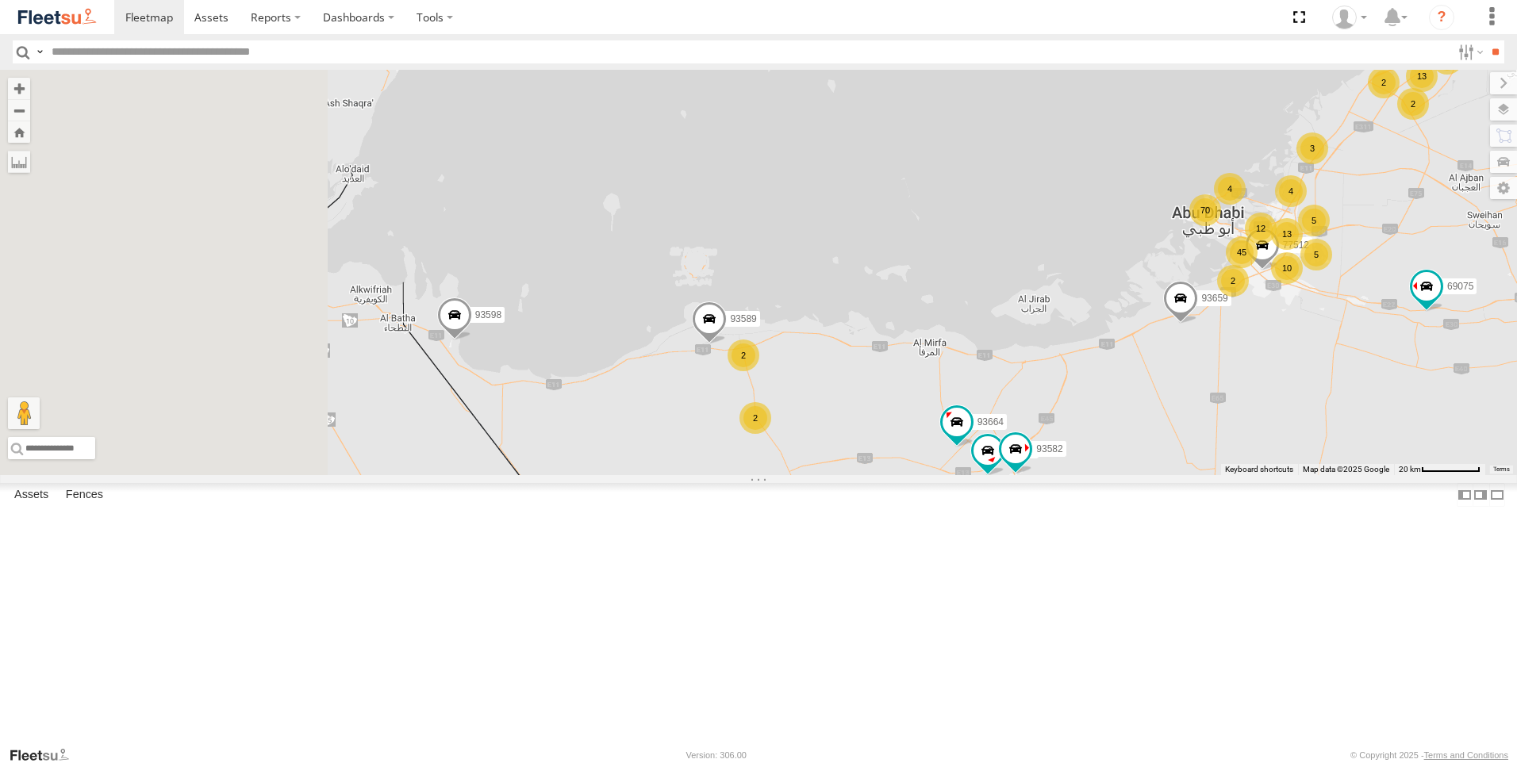
drag, startPoint x: 596, startPoint y: 523, endPoint x: 786, endPoint y: 557, distance: 193.5
click at [786, 475] on div "93598 63659-1 71967-AD-6 93659 69810 28746-K 88312 86859 69075 89835 93668 9358…" at bounding box center [758, 272] width 1517 height 405
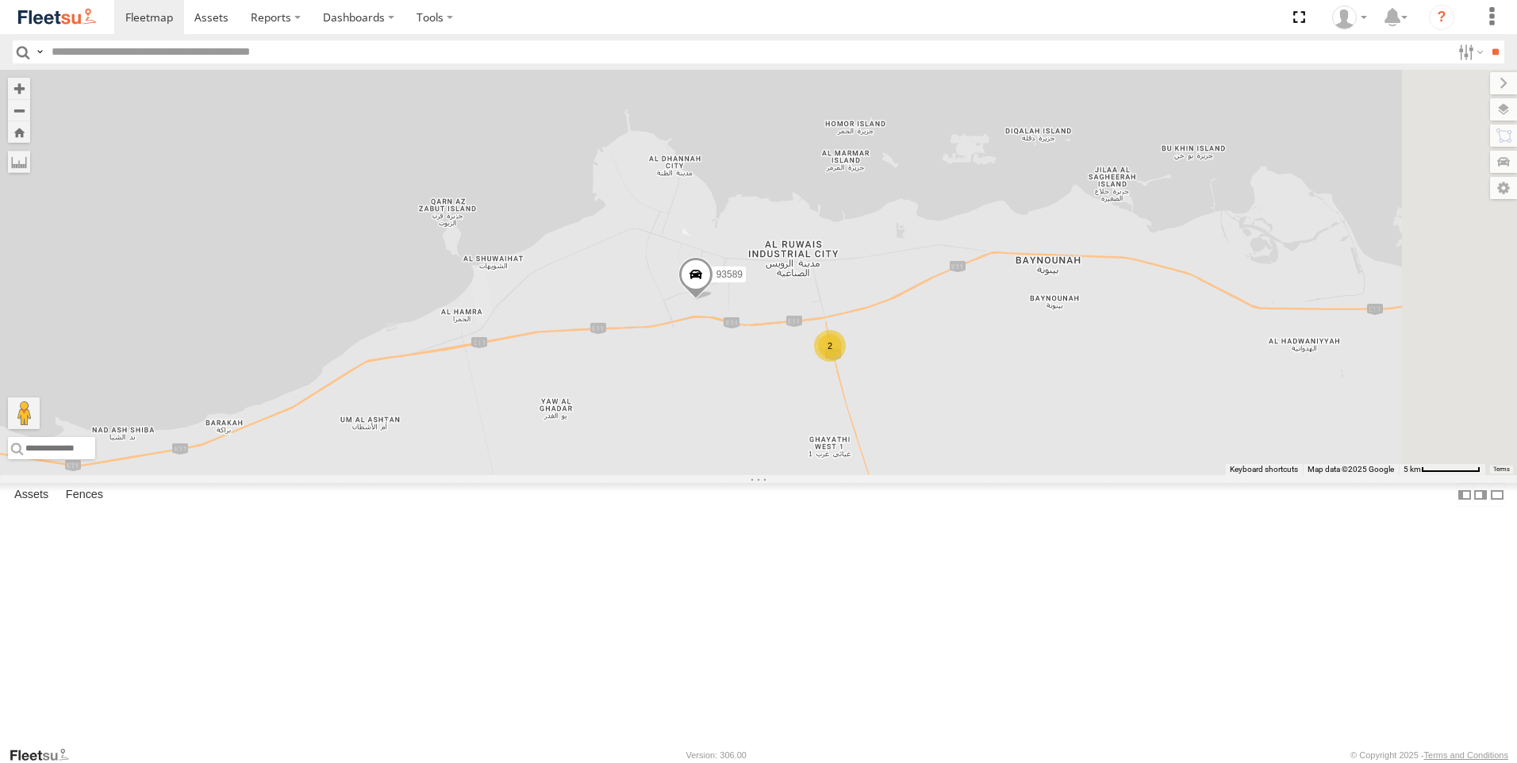
drag, startPoint x: 927, startPoint y: 430, endPoint x: 878, endPoint y: 532, distance: 113.6
click at [878, 475] on div "93598 63659-1 71967-AD-6 93659 69810 28746-K 88312 86859 69075 89835 93668 9358…" at bounding box center [758, 272] width 1517 height 405
click at [710, 305] on span at bounding box center [692, 283] width 35 height 43
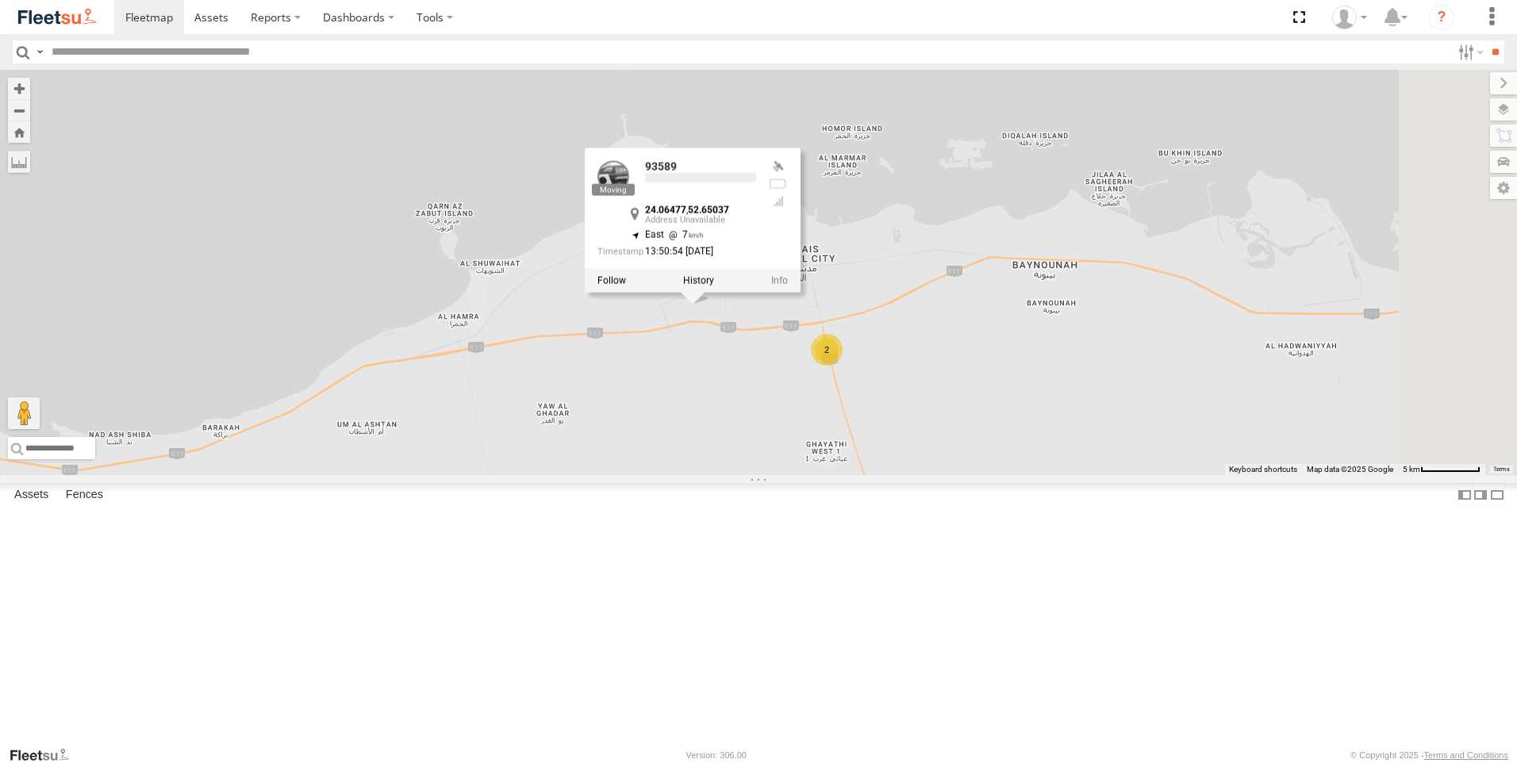
click at [842, 475] on div "93598 63659-1 71967-AD-6 93659 69810 28746-K 88312 86859 69075 89835 93668 9358…" at bounding box center [758, 272] width 1517 height 405
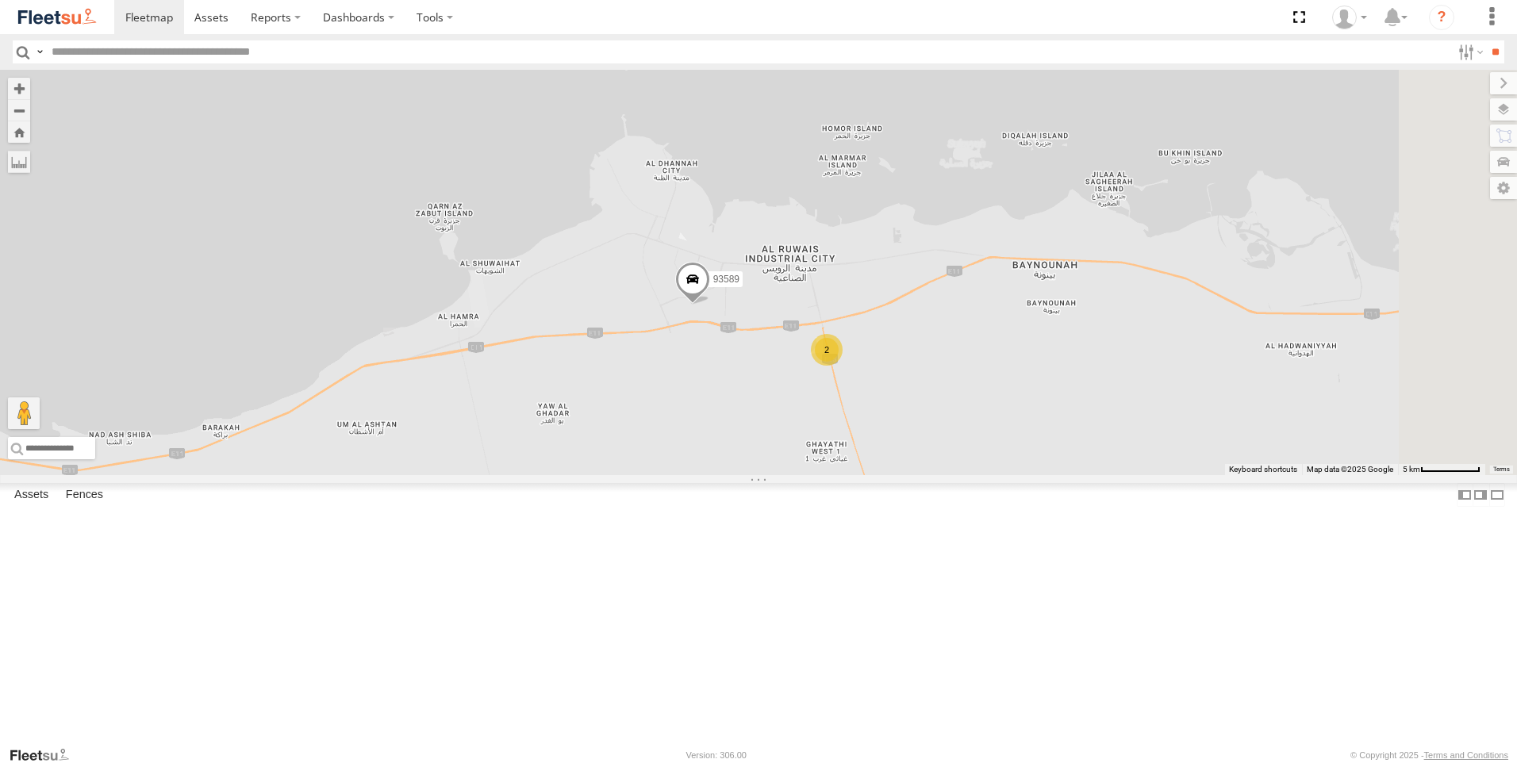
click at [710, 305] on span at bounding box center [692, 283] width 35 height 43
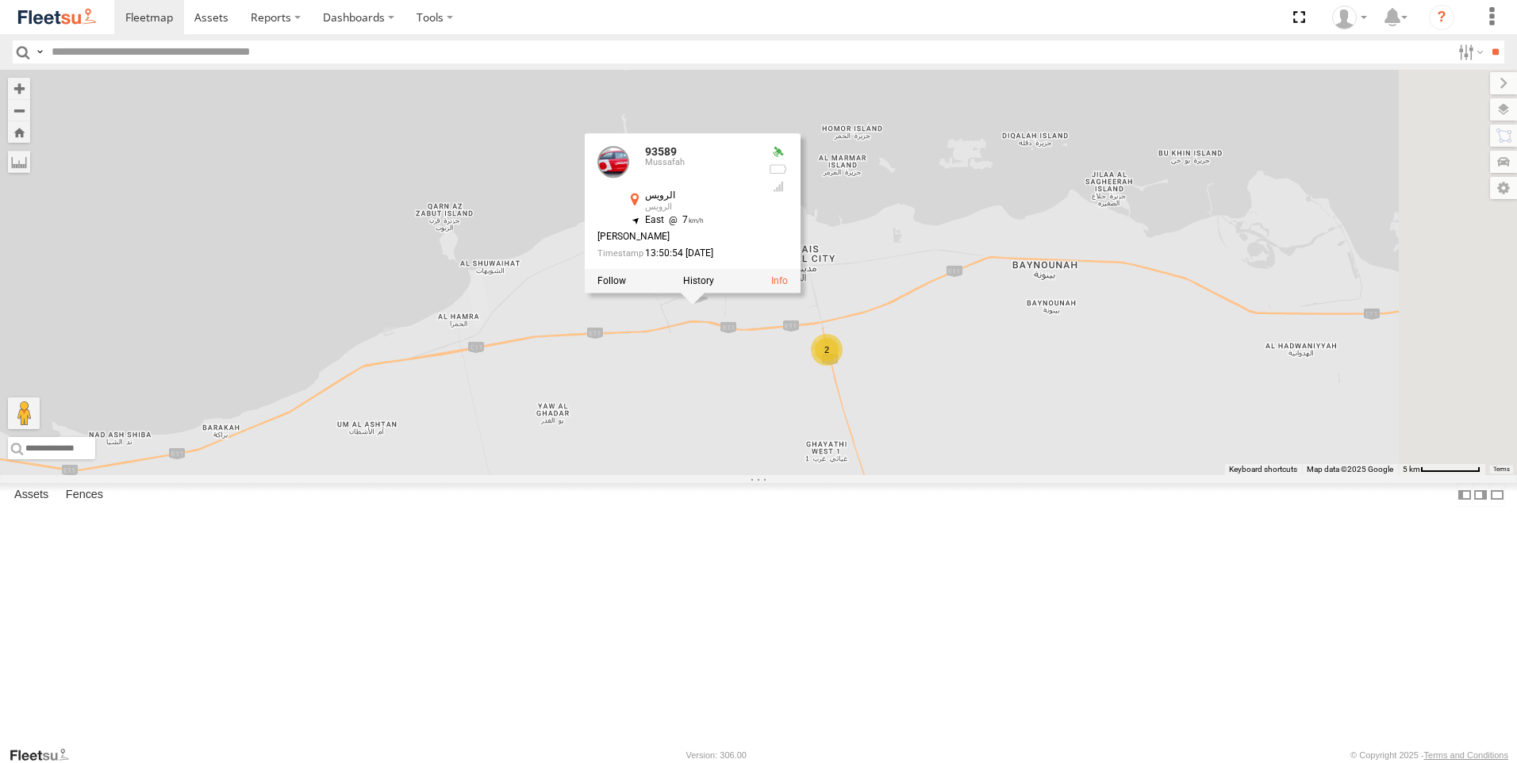
click at [866, 475] on div "93598 63659-1 71967-AD-6 93659 69810 28746-K 88312 86859 69075 89835 93668 9358…" at bounding box center [758, 272] width 1517 height 405
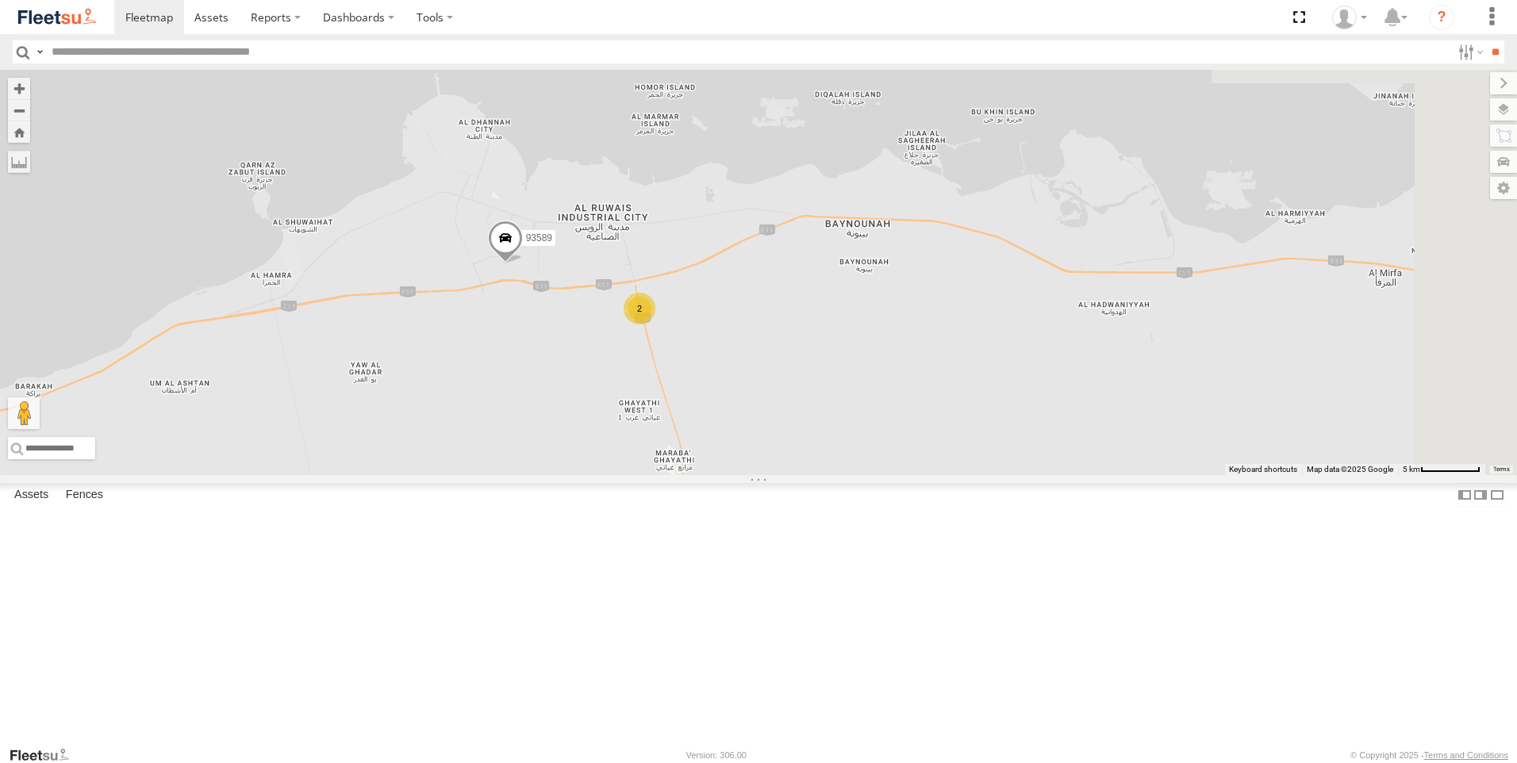
drag, startPoint x: 866, startPoint y: 564, endPoint x: 677, endPoint y: 523, distance: 193.3
click at [677, 475] on div "93589 2 2" at bounding box center [758, 272] width 1517 height 405
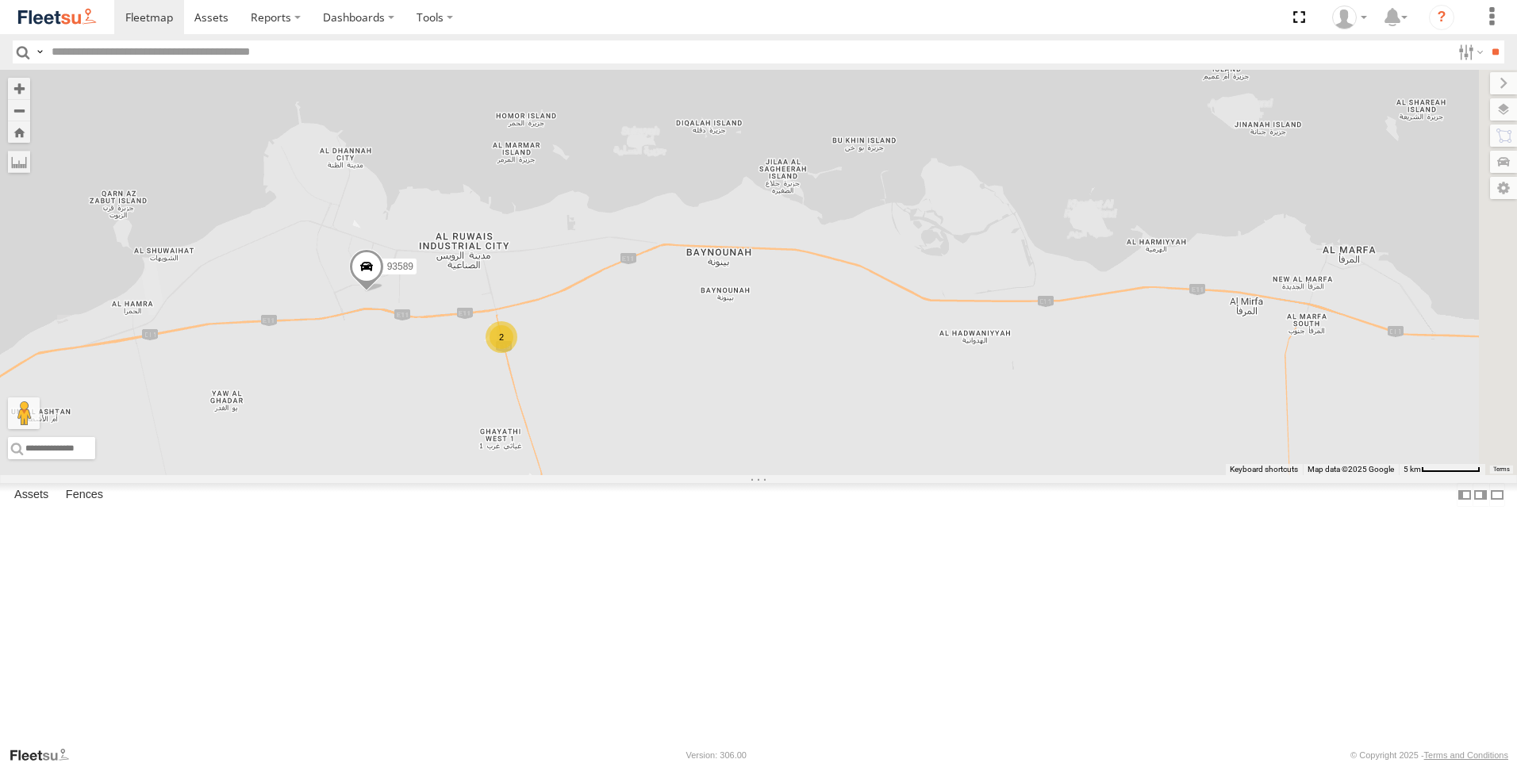
drag, startPoint x: 966, startPoint y: 509, endPoint x: 828, endPoint y: 538, distance: 141.0
click at [828, 475] on div "93589 2 2" at bounding box center [758, 272] width 1517 height 405
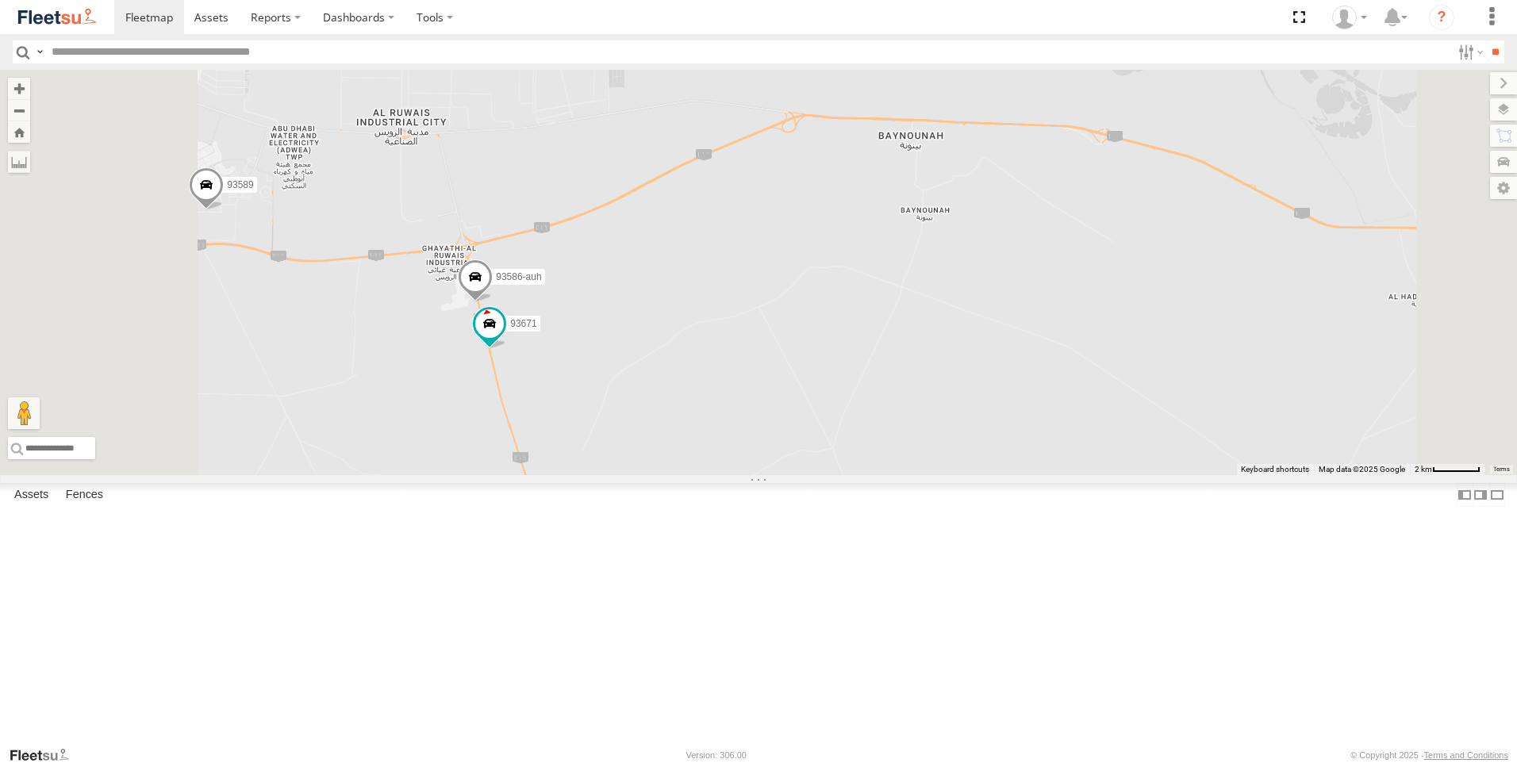
click at [493, 302] on span at bounding box center [475, 280] width 35 height 43
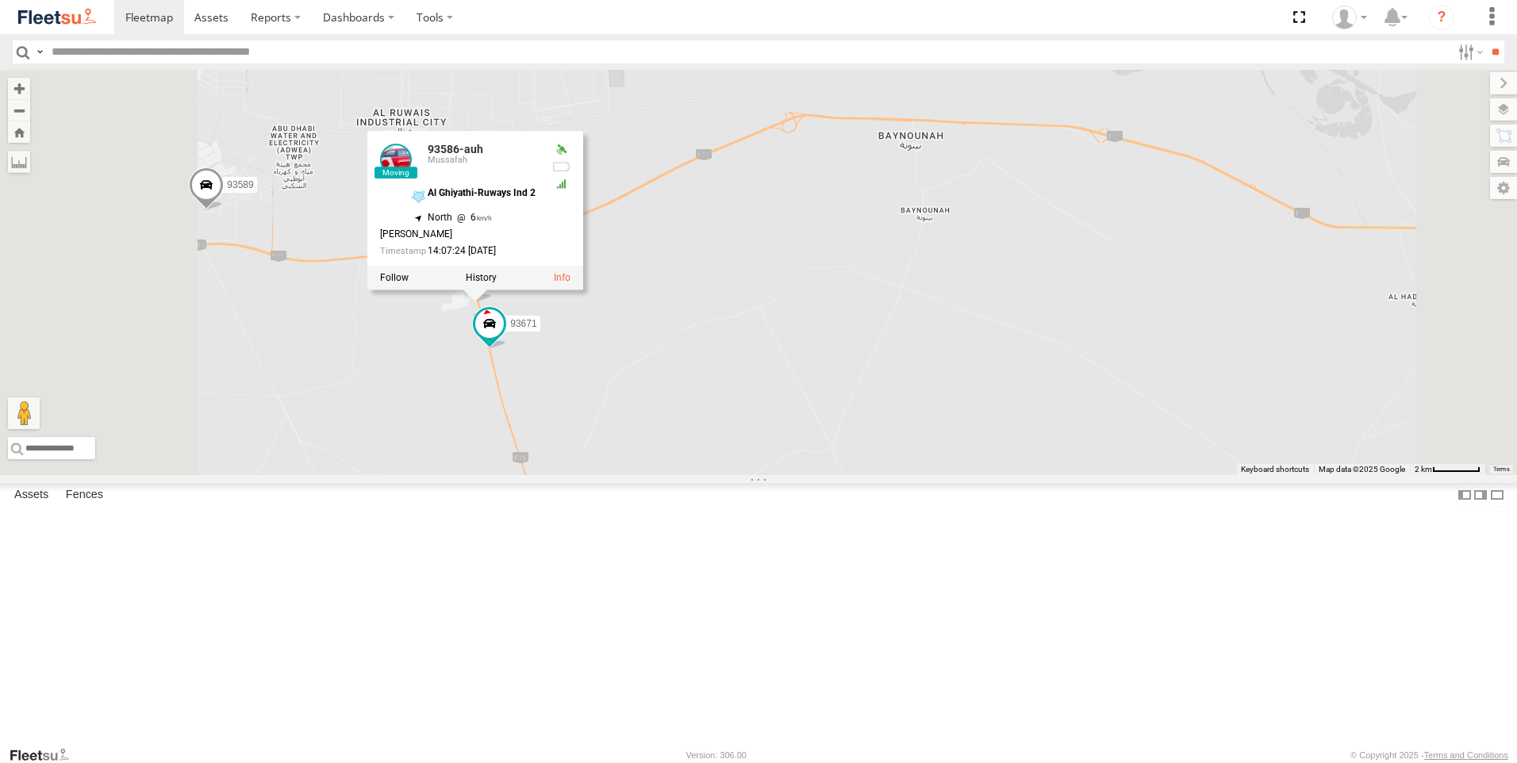
click at [647, 475] on div "93589 93586-auh 93671 93586-auh Mussafah Al Ghiyathi-Ruways Ind 2 24.02842 , 52…" at bounding box center [758, 272] width 1517 height 405
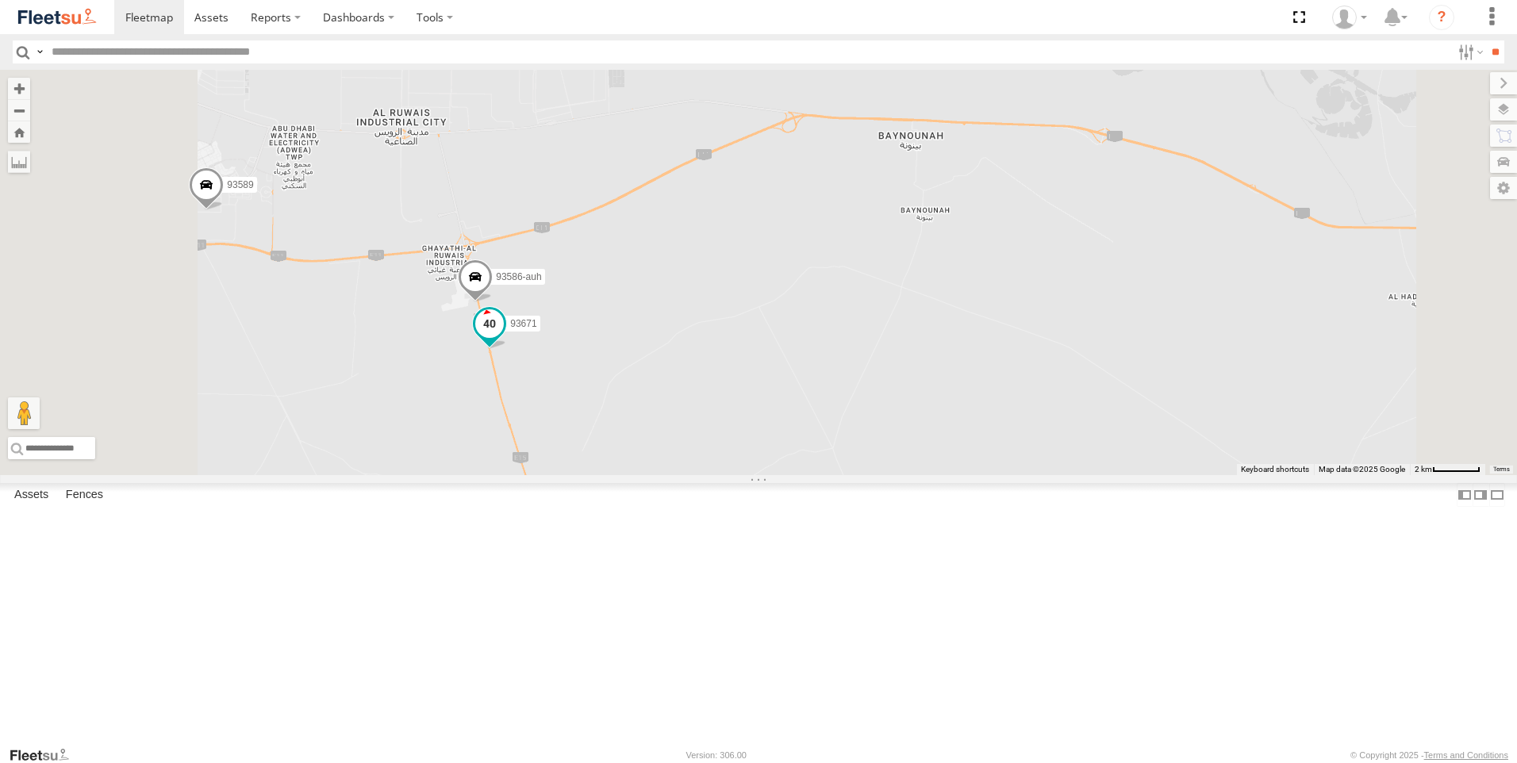
click at [504, 338] on span at bounding box center [489, 323] width 29 height 29
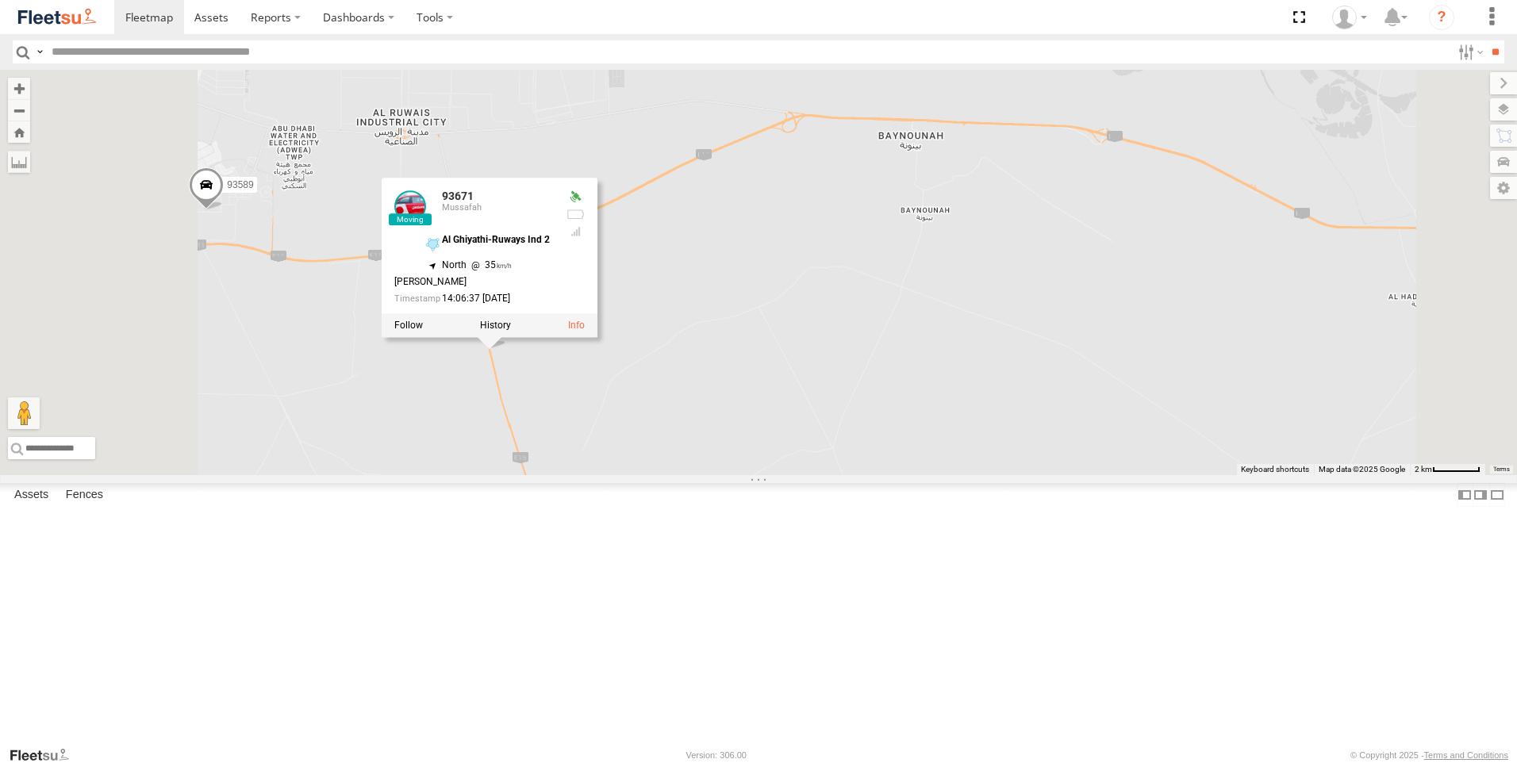
click at [624, 475] on div "93589 93586-auh 93671 93671 Mussafah Al Ghiyathi-Ruways Ind 2 24.00967 , 52.772…" at bounding box center [758, 272] width 1517 height 405
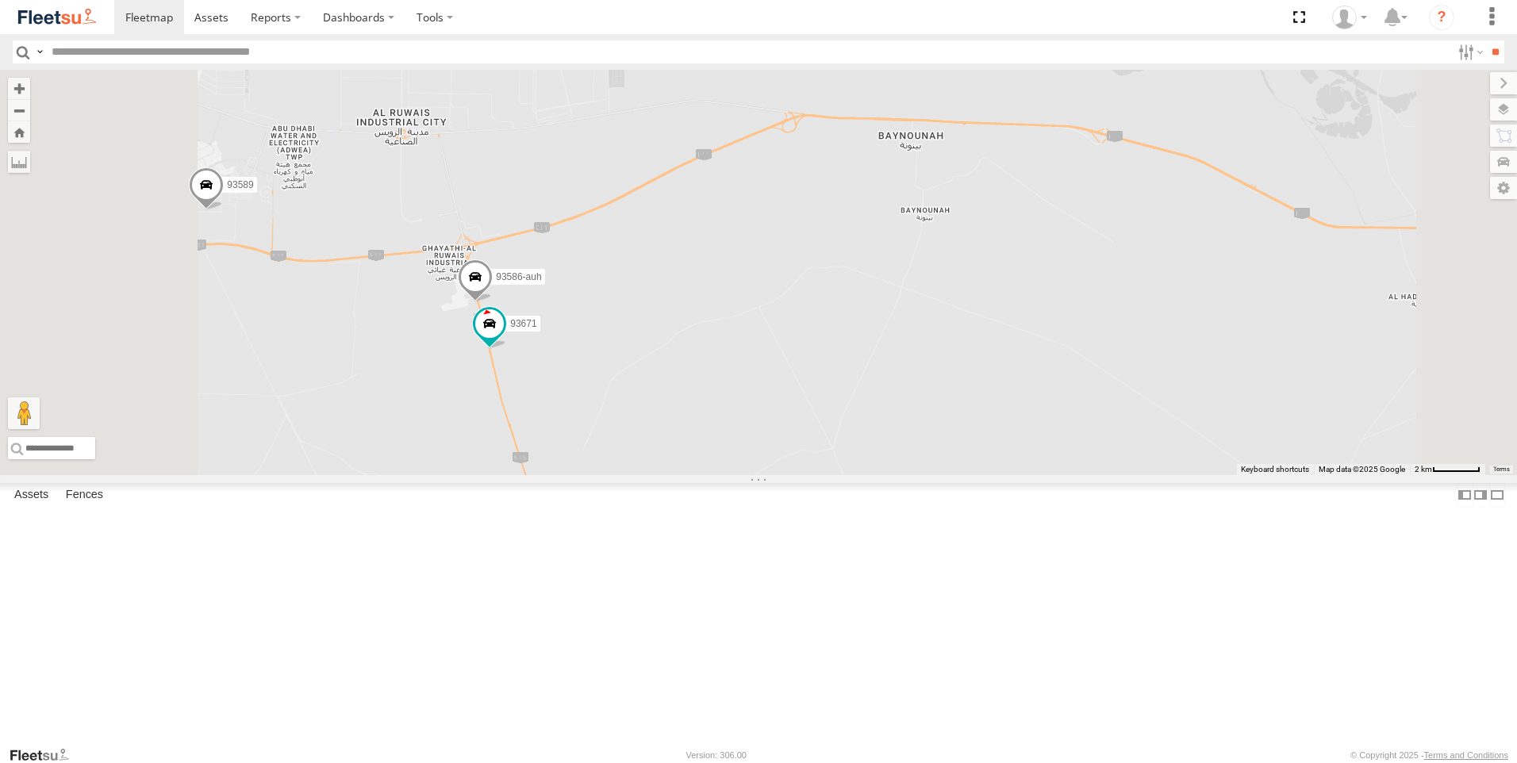
click at [493, 302] on span at bounding box center [475, 280] width 35 height 43
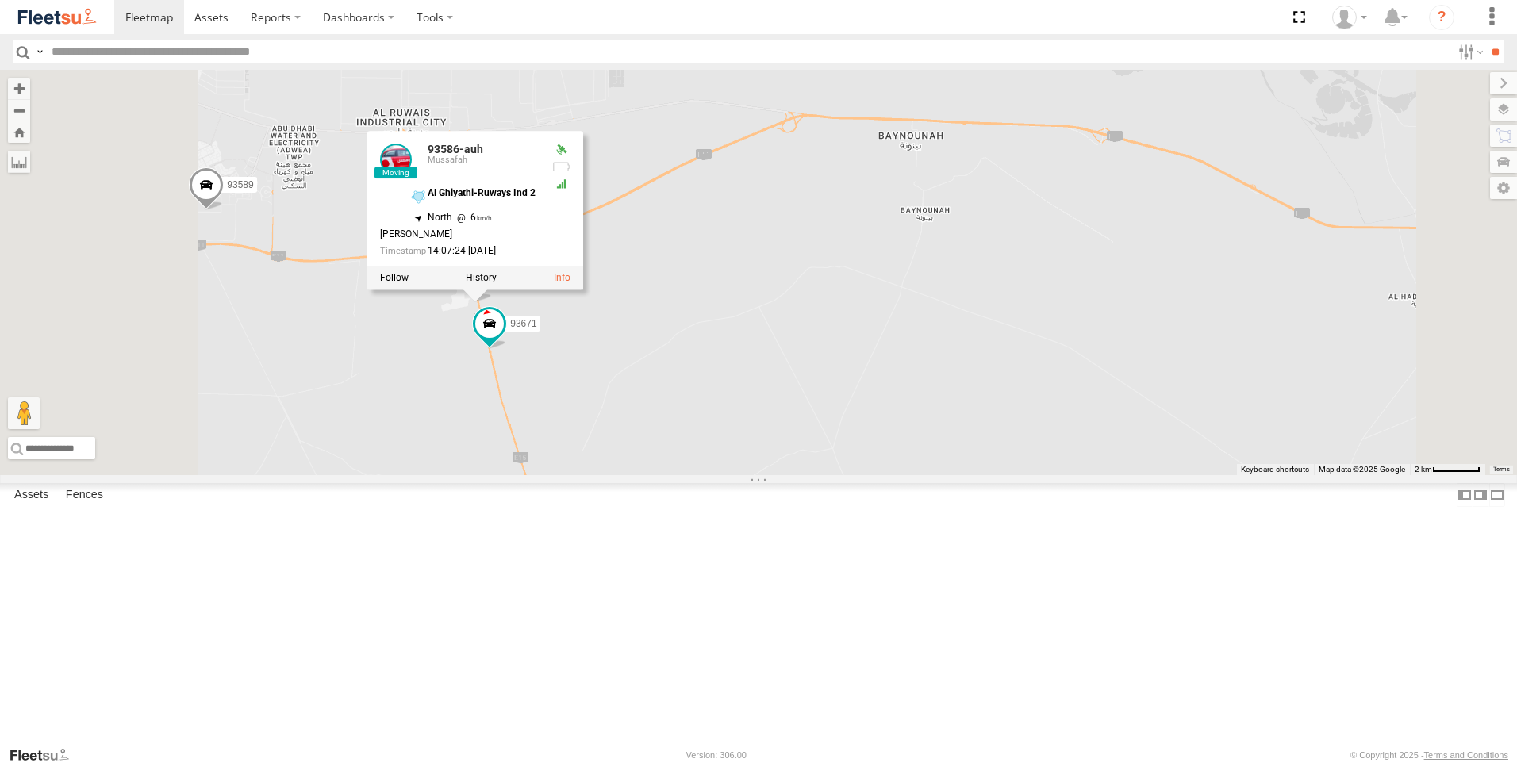
click at [598, 475] on div "93589 93586-auh 93671 93586-auh Mussafah Al Ghiyathi-Ruways Ind 2 24.02842 , 52…" at bounding box center [758, 272] width 1517 height 405
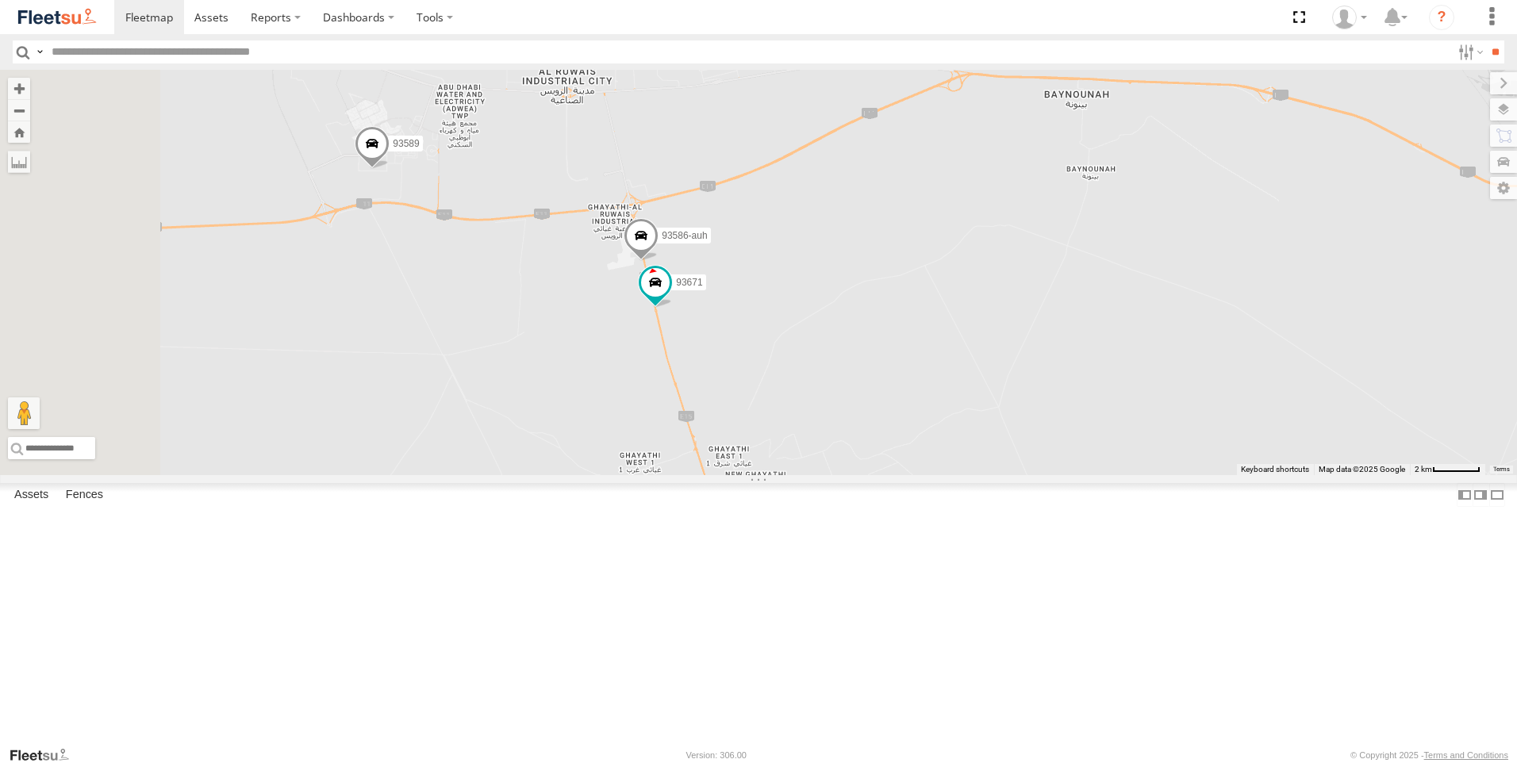
drag, startPoint x: 705, startPoint y: 521, endPoint x: 778, endPoint y: 509, distance: 73.8
click at [778, 475] on div "93589 93586-auh 93671" at bounding box center [758, 272] width 1517 height 405
